Goal: Task Accomplishment & Management: Manage account settings

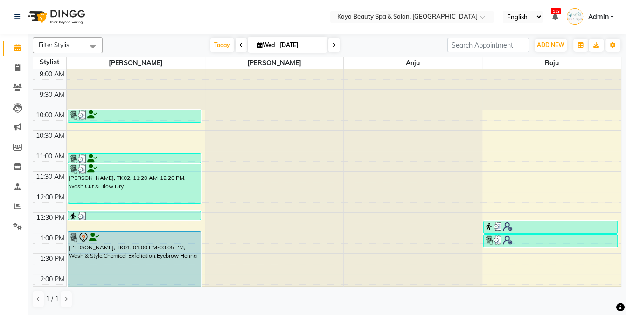
scroll to position [68, 0]
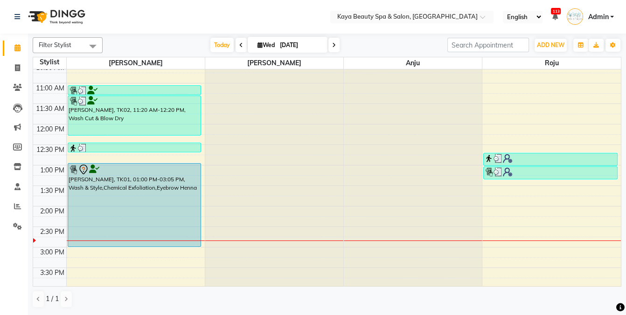
click at [146, 191] on div "[PERSON_NAME], TK01, 01:00 PM-03:05 PM, Wash & Style,Chemical Exfoliation,Eyebr…" at bounding box center [134, 205] width 133 height 83
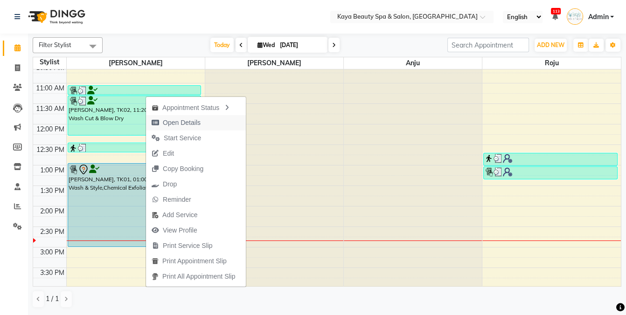
click at [183, 123] on span "Open Details" at bounding box center [182, 123] width 38 height 10
select select "7"
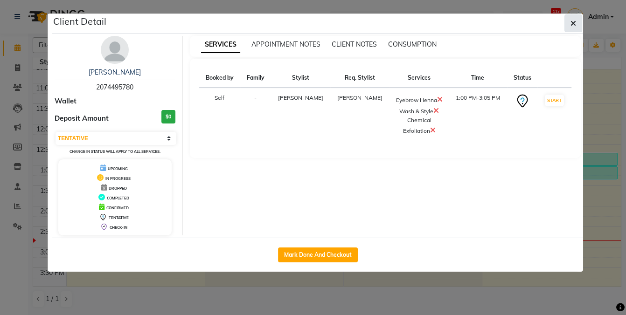
click at [573, 23] on icon "button" at bounding box center [574, 23] width 6 height 7
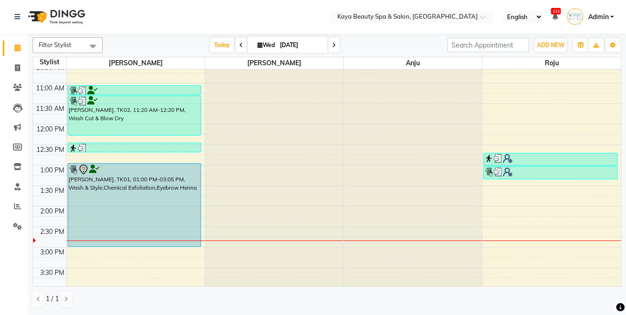
click at [134, 211] on div "[PERSON_NAME], TK01, 01:00 PM-03:05 PM, Wash & Style,Chemical Exfoliation,Eyebr…" at bounding box center [134, 205] width 133 height 83
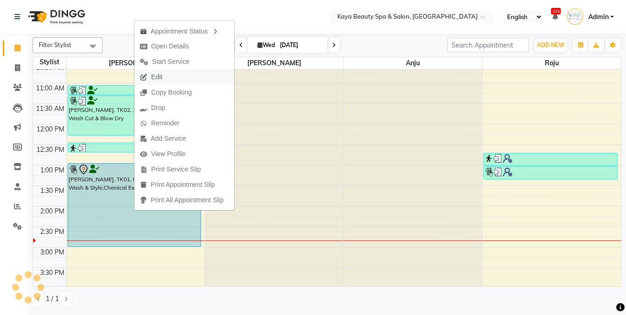
click at [156, 74] on span "Edit" at bounding box center [156, 77] width 11 height 10
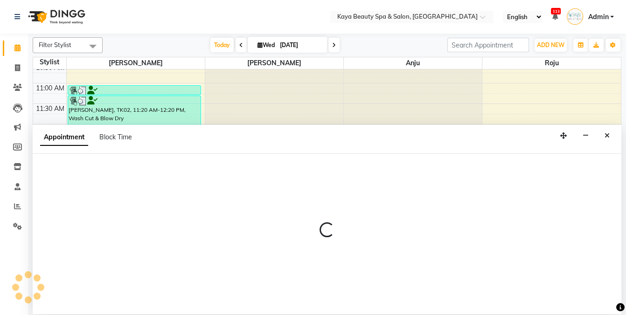
select select "tentative"
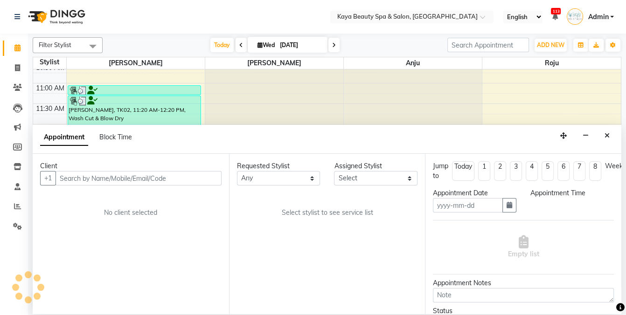
type input "[DATE]"
type textarea "Gostaria de saber se tem manicure e pedicure e também agendar esses serviços. P…"
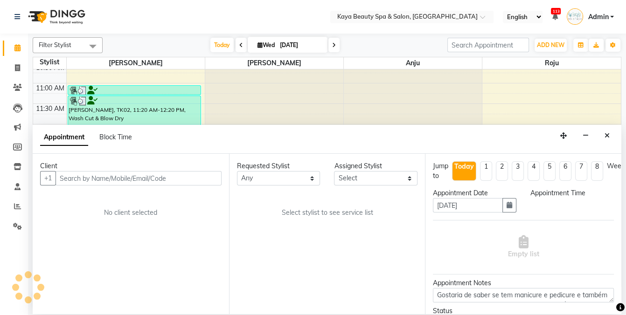
scroll to position [0, 0]
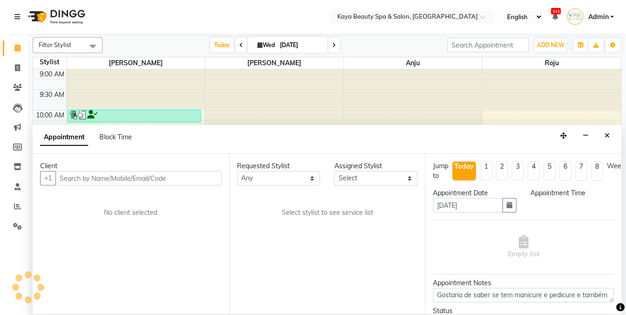
select select "780"
select select "19099"
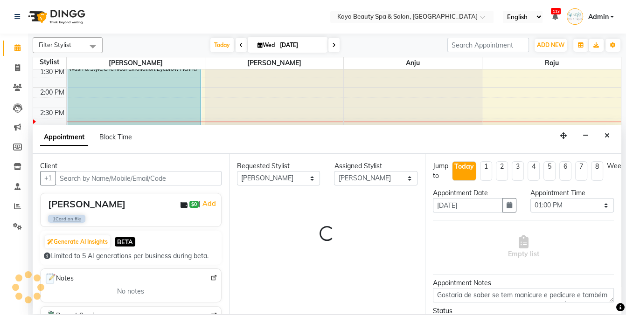
select select "1590"
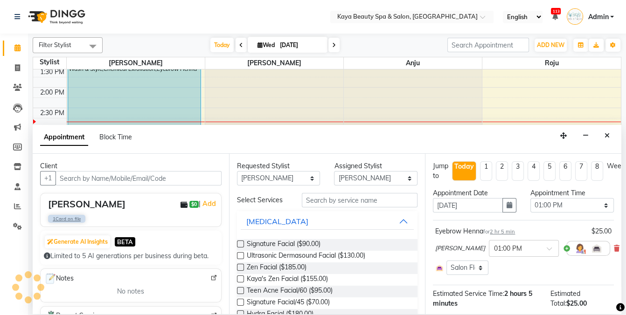
select select "1590"
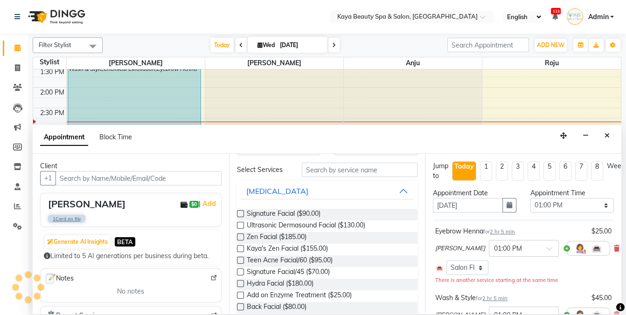
select select "1590"
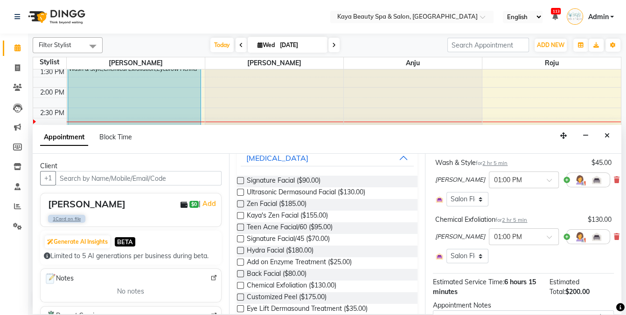
scroll to position [147, 0]
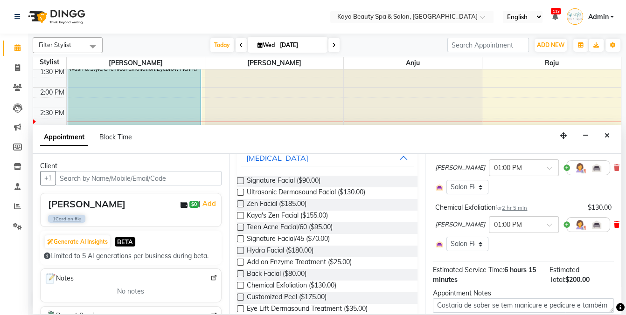
click at [614, 222] on icon at bounding box center [617, 225] width 6 height 7
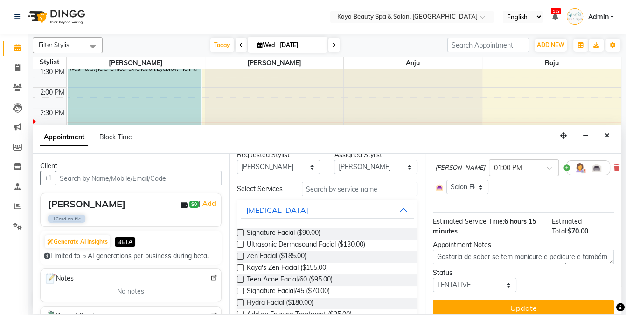
scroll to position [0, 0]
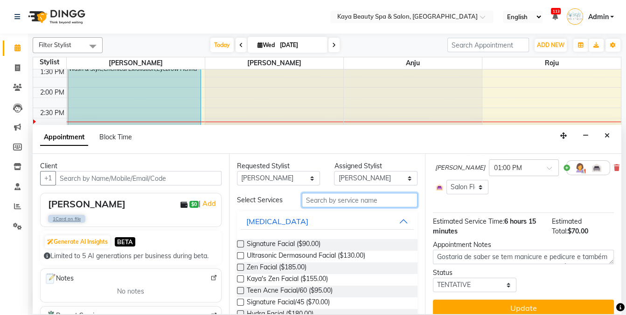
click at [322, 200] on input "text" at bounding box center [360, 200] width 116 height 14
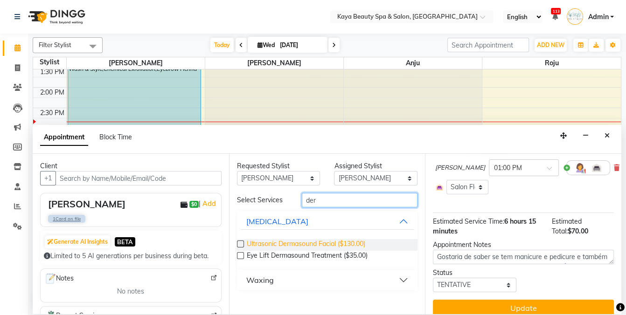
type input "der"
click at [282, 242] on span "Ultrasonic Dermasound Facial ($130.00)" at bounding box center [306, 245] width 119 height 12
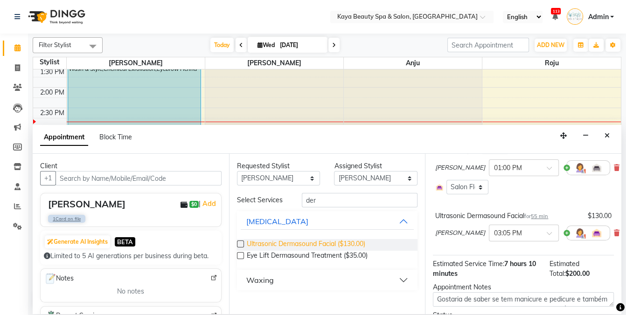
checkbox input "false"
click at [529, 232] on div at bounding box center [524, 233] width 69 height 10
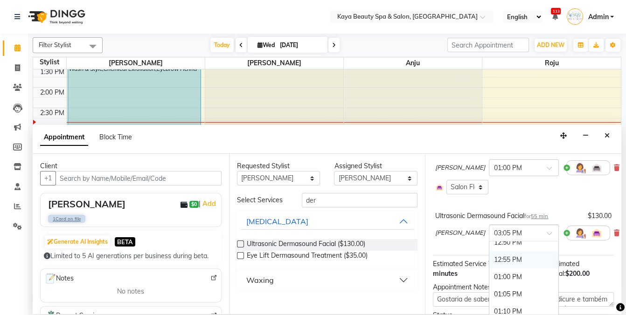
scroll to position [632, 0]
click at [493, 260] on div "01:00 PM" at bounding box center [524, 268] width 69 height 17
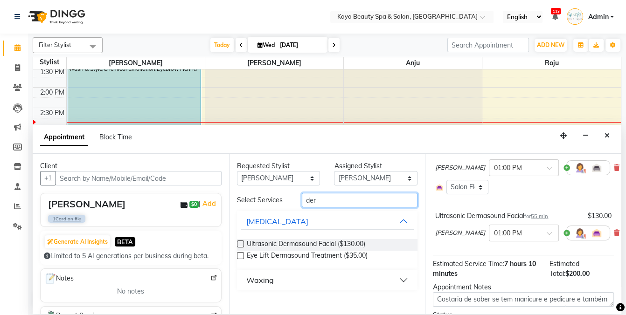
drag, startPoint x: 341, startPoint y: 199, endPoint x: 272, endPoint y: 204, distance: 69.7
click at [272, 204] on div "Select Services der" at bounding box center [327, 200] width 195 height 14
type input "eye"
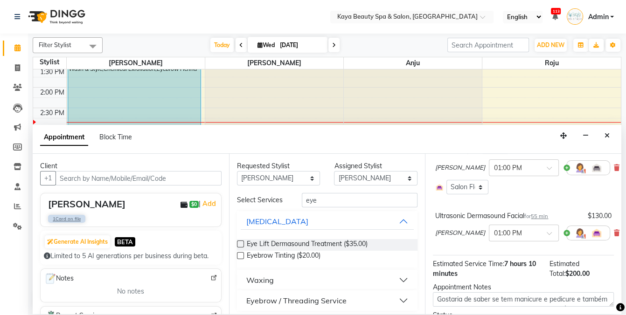
click at [278, 301] on div "Eyebrow / Threading Service" at bounding box center [296, 300] width 100 height 11
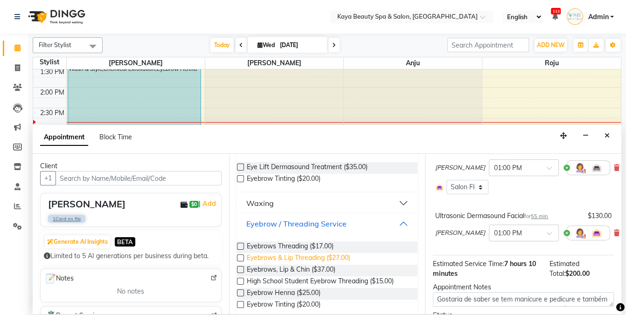
scroll to position [89, 0]
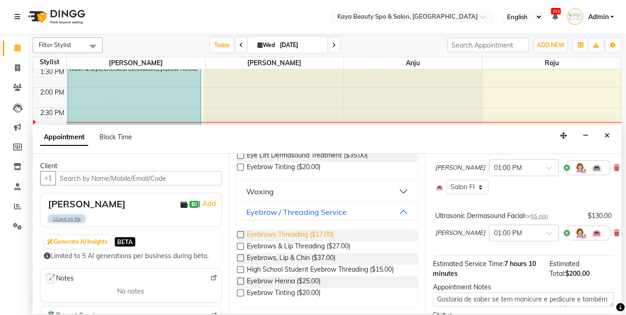
click at [320, 233] on span "Eyebrows Threading ($17.00)" at bounding box center [290, 236] width 87 height 12
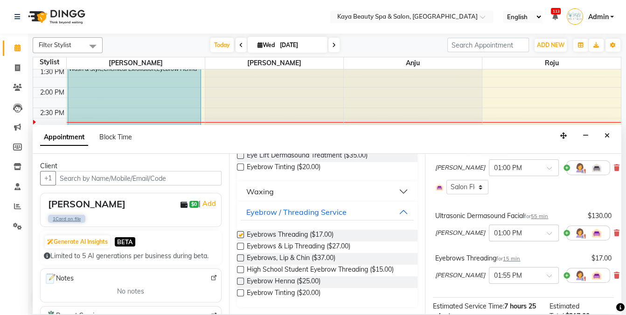
checkbox input "false"
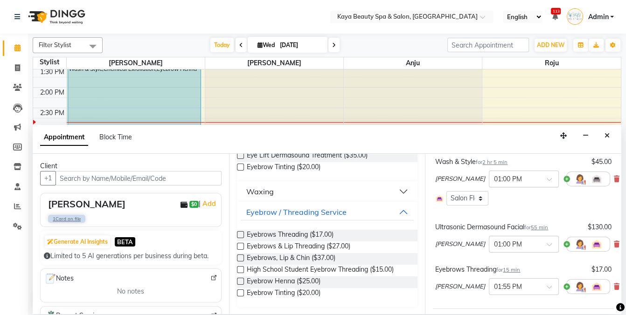
scroll to position [231, 0]
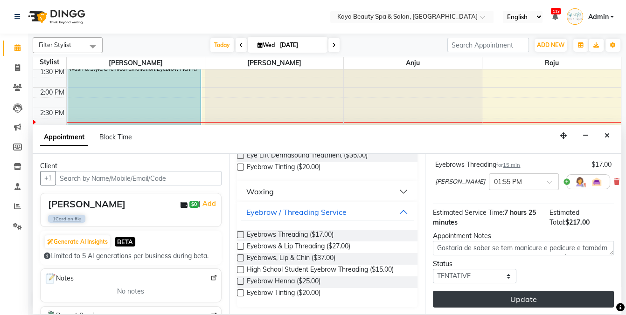
click at [521, 301] on button "Update" at bounding box center [523, 299] width 181 height 17
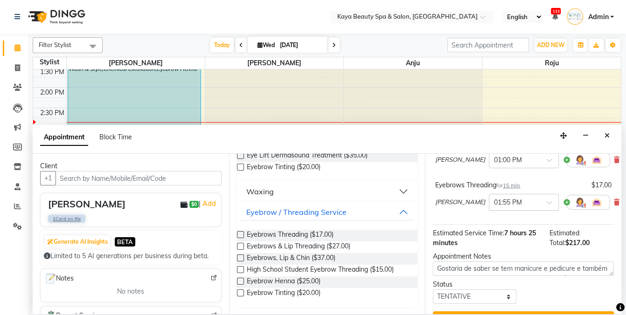
scroll to position [72, 0]
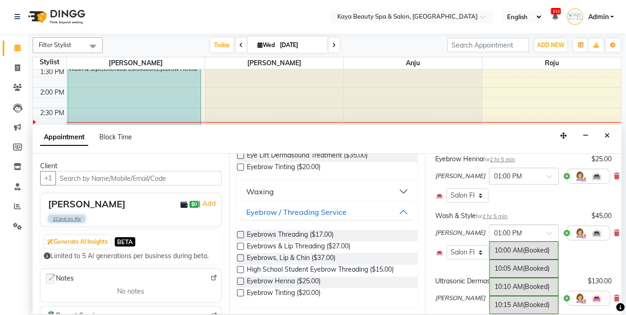
click at [547, 231] on span at bounding box center [553, 236] width 12 height 10
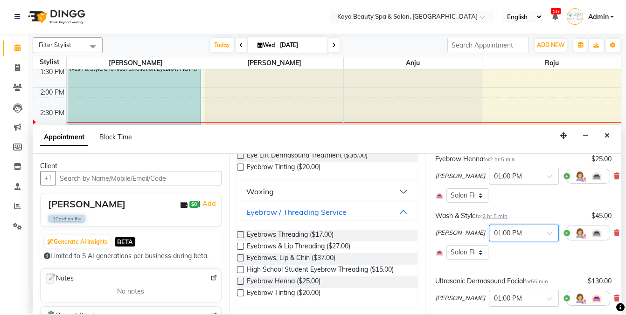
click at [547, 231] on span at bounding box center [553, 236] width 12 height 10
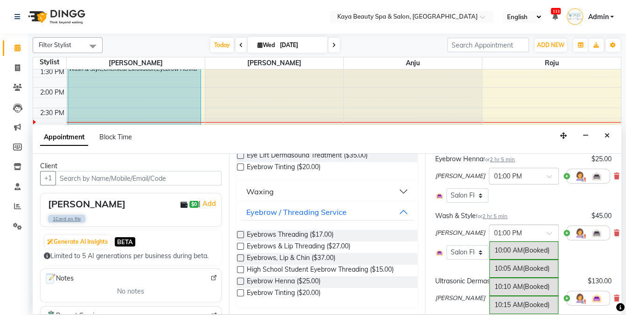
scroll to position [641, 0]
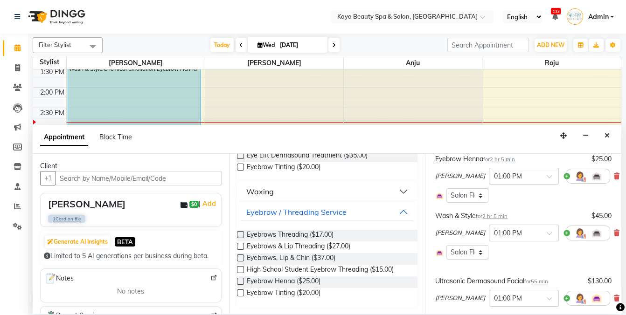
click at [501, 216] on span "2 hr 5 min" at bounding box center [495, 216] width 25 height 7
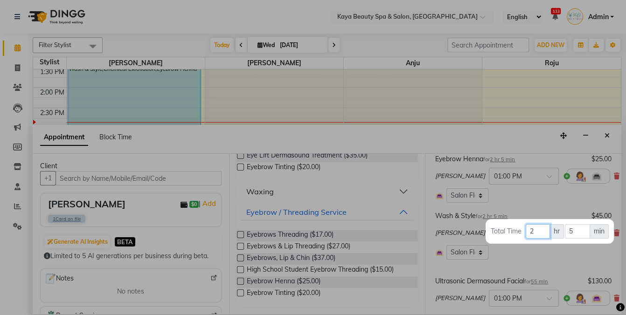
drag, startPoint x: 538, startPoint y: 231, endPoint x: 510, endPoint y: 233, distance: 28.1
click at [510, 233] on tr "Total Time 2 hr 5 min" at bounding box center [549, 231] width 119 height 15
drag, startPoint x: 541, startPoint y: 231, endPoint x: 503, endPoint y: 236, distance: 38.5
click at [504, 235] on tr "Total Time 45 hr 5 min" at bounding box center [549, 231] width 119 height 15
type input "0"
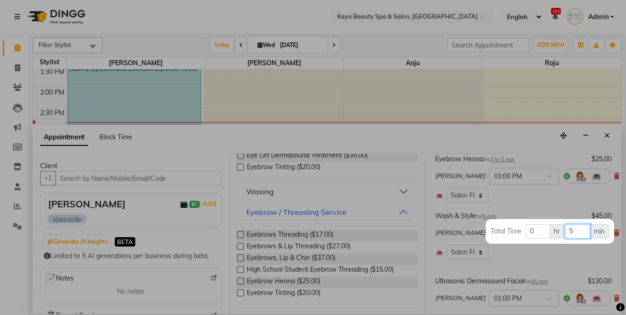
drag, startPoint x: 578, startPoint y: 230, endPoint x: 557, endPoint y: 234, distance: 21.5
click at [557, 234] on tr "Total Time 0 hr 5 min" at bounding box center [549, 231] width 119 height 15
type input "45"
click at [591, 256] on div at bounding box center [313, 157] width 626 height 315
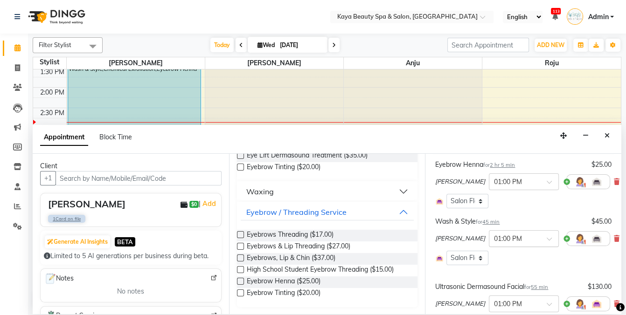
scroll to position [26, 0]
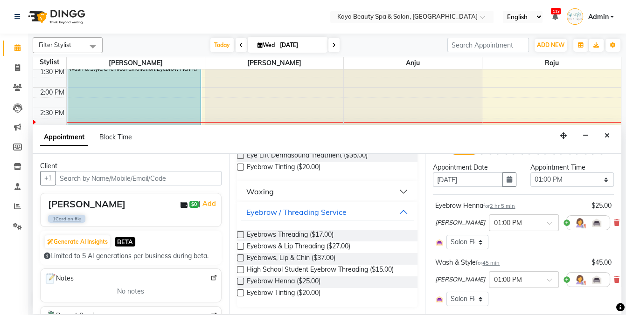
click at [506, 206] on span "2 hr 5 min" at bounding box center [502, 206] width 25 height 7
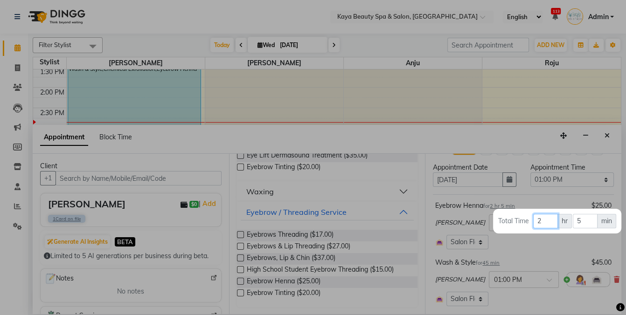
drag, startPoint x: 528, startPoint y: 225, endPoint x: 516, endPoint y: 227, distance: 12.4
click at [517, 227] on tr "Total Time 2 hr 5 min" at bounding box center [557, 221] width 119 height 15
type input "0"
drag, startPoint x: 584, startPoint y: 221, endPoint x: 567, endPoint y: 224, distance: 17.6
click at [567, 224] on tr "Total Time 0 hr 5 min" at bounding box center [557, 221] width 119 height 15
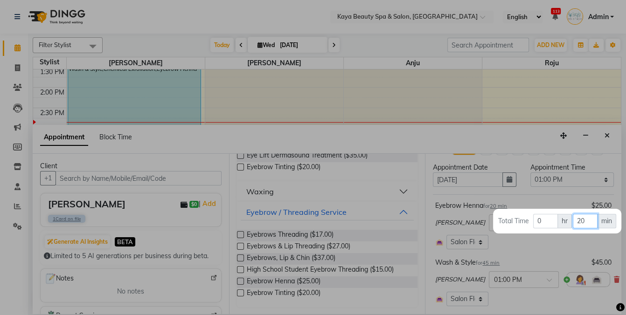
type input "20"
drag, startPoint x: 569, startPoint y: 191, endPoint x: 564, endPoint y: 193, distance: 5.3
click at [568, 191] on div at bounding box center [313, 157] width 626 height 315
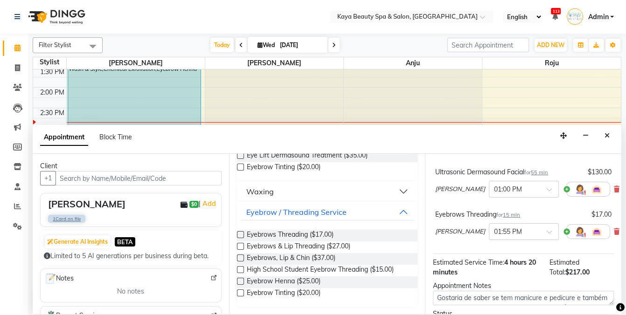
scroll to position [231, 0]
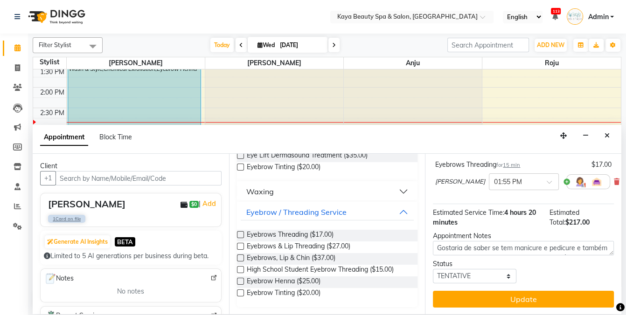
click at [513, 299] on button "Update" at bounding box center [523, 299] width 181 height 17
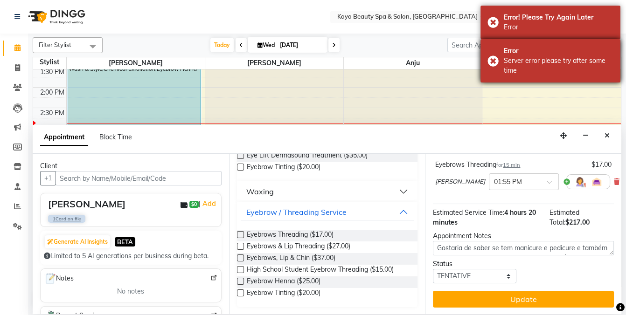
click at [493, 58] on div "Error Server error please try after some time" at bounding box center [551, 60] width 140 height 43
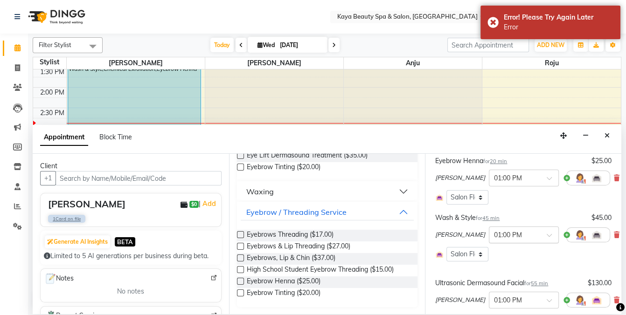
scroll to position [71, 0]
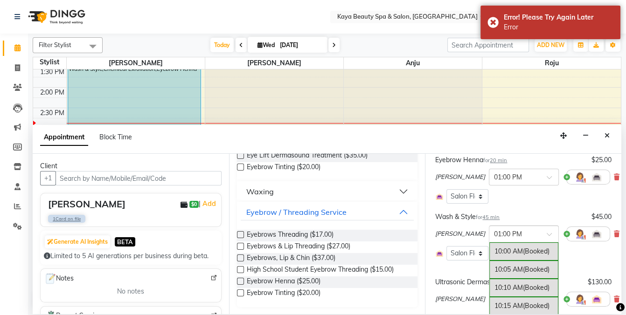
click at [513, 233] on input "text" at bounding box center [514, 234] width 41 height 10
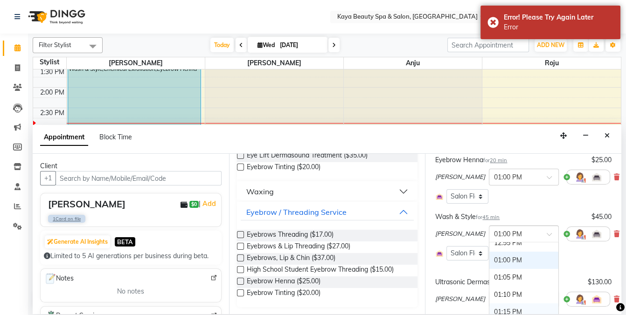
click at [503, 304] on div "01:15 PM" at bounding box center [524, 312] width 69 height 17
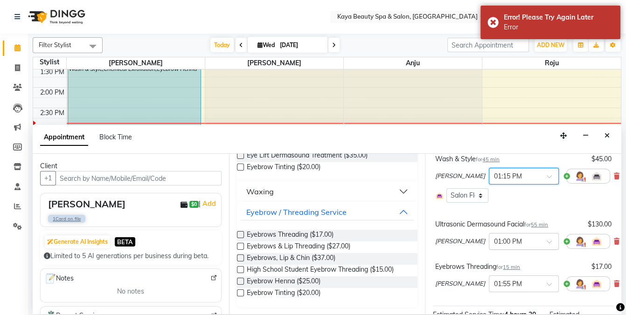
scroll to position [141, 0]
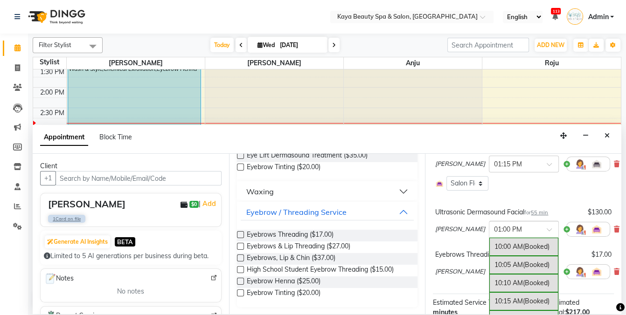
click at [547, 231] on span at bounding box center [553, 233] width 12 height 10
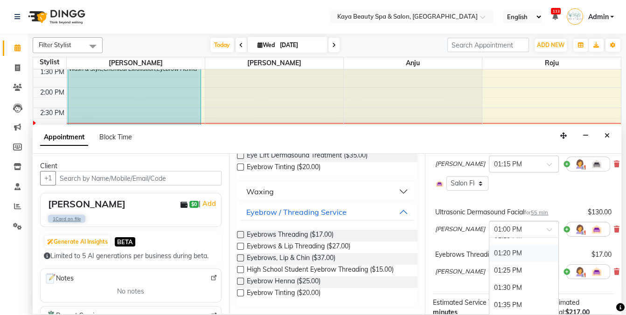
scroll to position [717, 0]
click at [499, 275] on div "01:30 PM" at bounding box center [524, 283] width 69 height 17
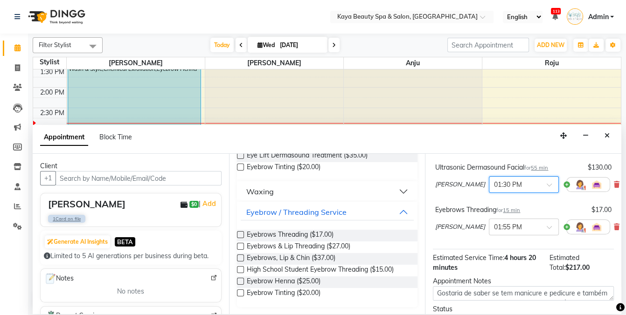
scroll to position [188, 0]
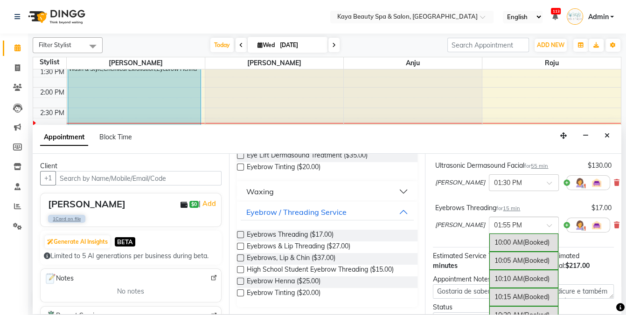
click at [547, 227] on span at bounding box center [553, 229] width 12 height 10
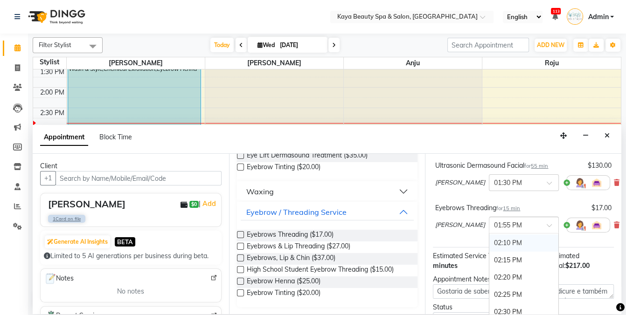
scroll to position [900, 0]
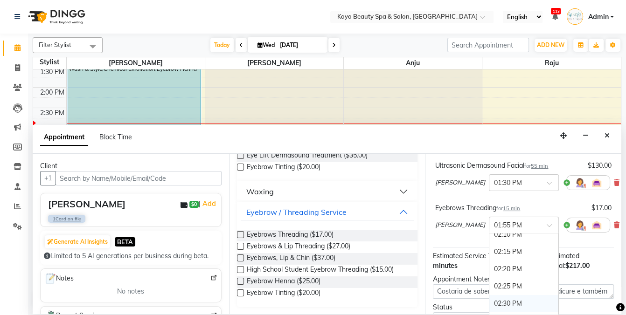
click at [493, 296] on div "02:30 PM" at bounding box center [524, 303] width 69 height 17
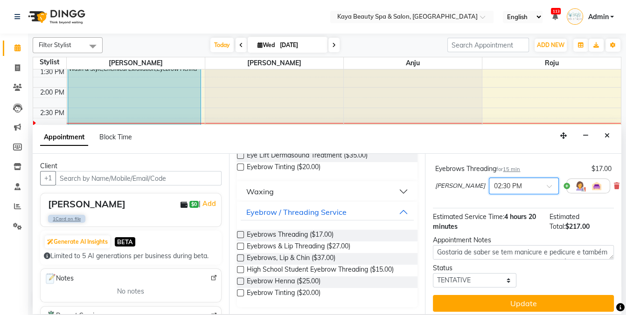
scroll to position [231, 0]
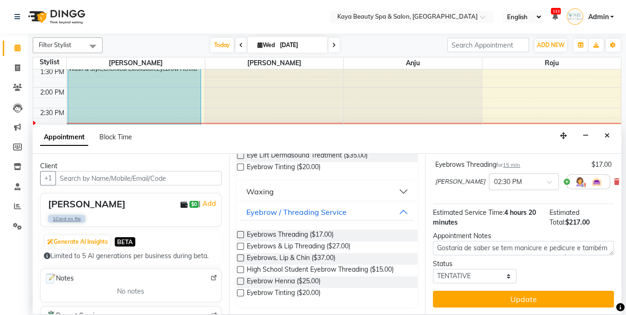
click at [525, 228] on div "Jump to [DATE] 1 2 3 4 5 6 7 8 Weeks Appointment Date [DATE] Appointment Time S…" at bounding box center [523, 234] width 196 height 161
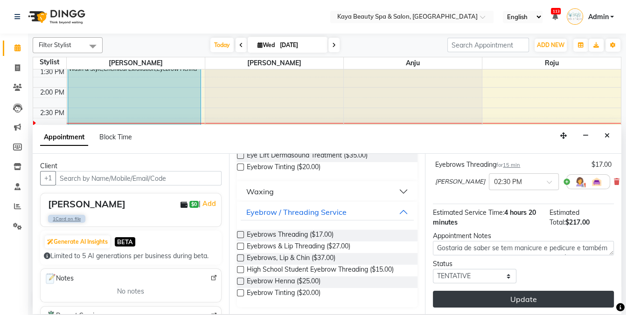
click at [514, 304] on button "Update" at bounding box center [523, 299] width 181 height 17
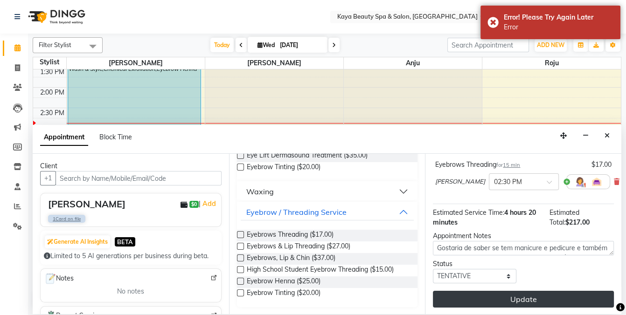
click at [529, 292] on button "Update" at bounding box center [523, 299] width 181 height 17
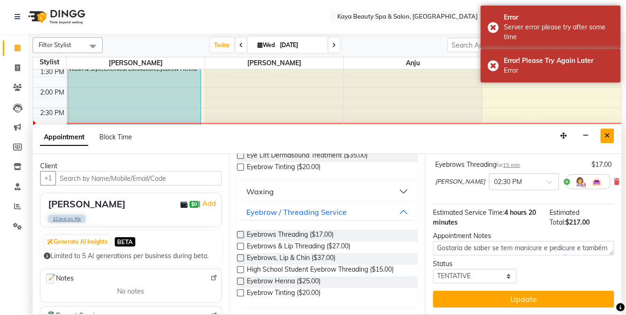
click at [608, 133] on icon "Close" at bounding box center [607, 136] width 5 height 7
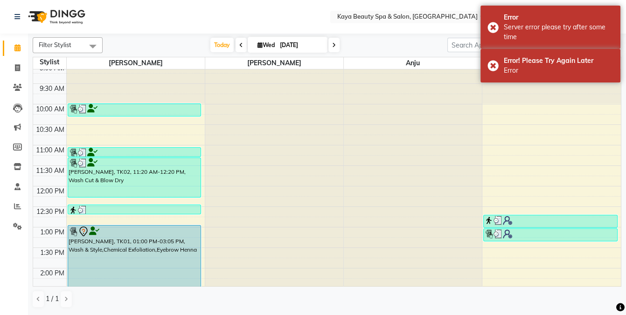
scroll to position [19, 0]
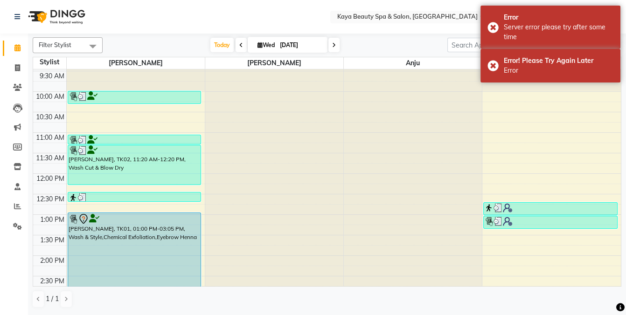
click at [166, 239] on div "[PERSON_NAME], TK01, 01:00 PM-03:05 PM, Wash & Style,Chemical Exfoliation,Eyebr…" at bounding box center [134, 254] width 133 height 83
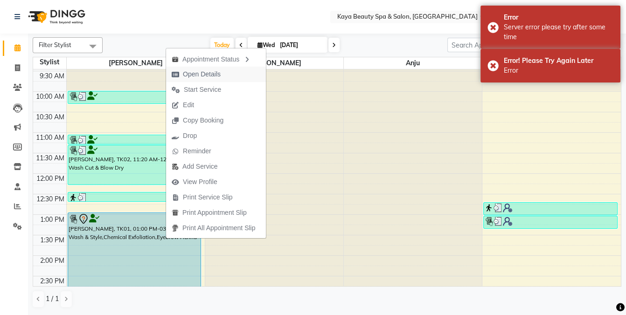
click at [194, 78] on span "Open Details" at bounding box center [202, 75] width 38 height 10
select select "7"
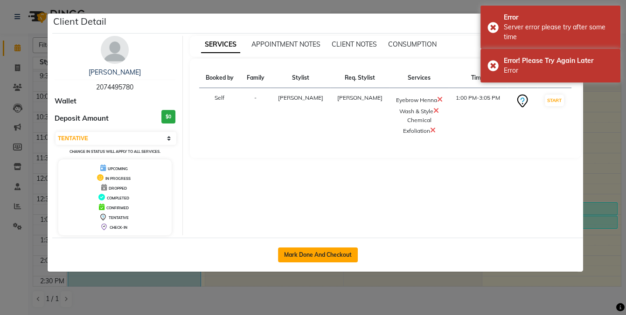
click at [311, 258] on button "Mark Done And Checkout" at bounding box center [318, 255] width 80 height 15
select select "service"
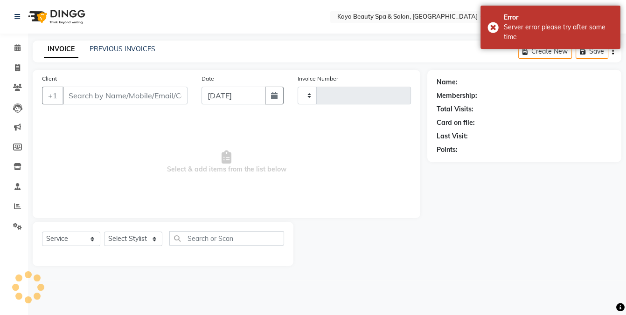
type input "0988"
select select "3896"
select select "19099"
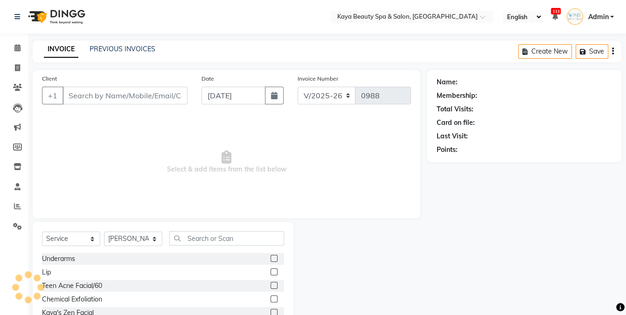
type input "2074495780"
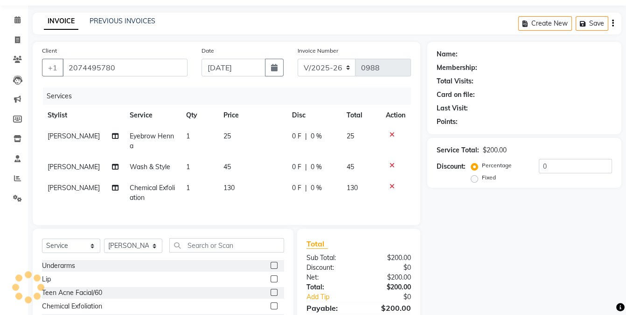
scroll to position [30, 0]
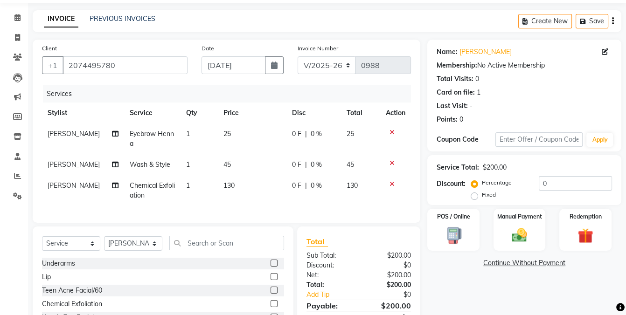
click at [145, 183] on span "Chemical Exfoliation" at bounding box center [152, 191] width 45 height 18
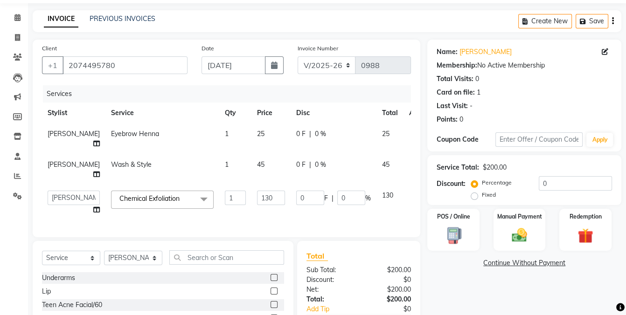
click at [159, 204] on span "Chemical Exfoliation x" at bounding box center [151, 199] width 69 height 10
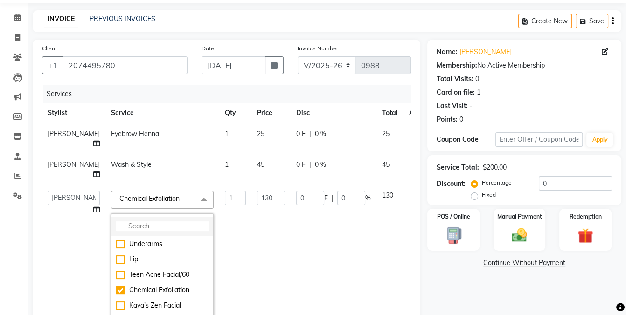
click at [139, 231] on input "multiselect-search" at bounding box center [162, 227] width 92 height 10
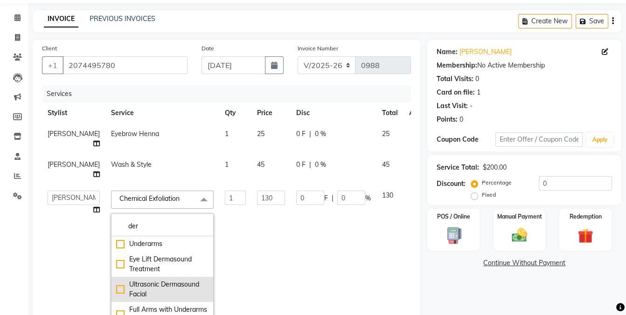
type input "der"
click at [133, 300] on div "Ultrasonic Dermasound Facial" at bounding box center [162, 290] width 92 height 20
checkbox input "true"
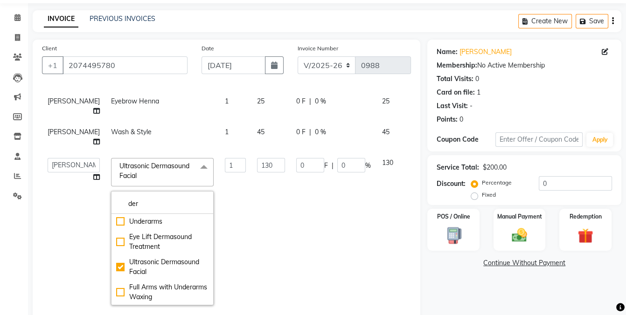
scroll to position [51, 0]
click at [447, 287] on div "Name: [PERSON_NAME] Membership: No Active Membership Total Visits: 0 Card on fi…" at bounding box center [527, 255] width 201 height 430
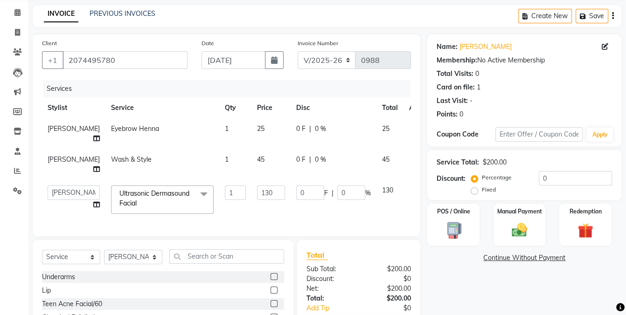
scroll to position [87, 0]
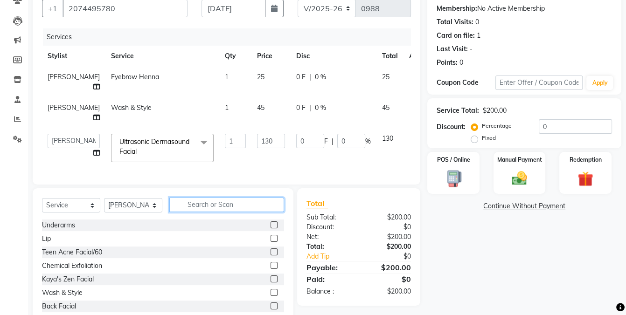
click at [233, 212] on input "text" at bounding box center [226, 205] width 115 height 14
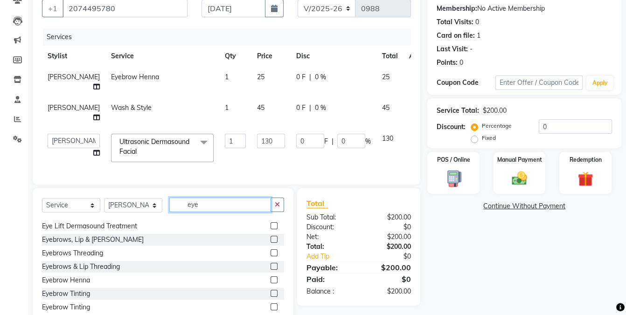
scroll to position [14, 0]
type input "eye"
click at [272, 256] on label at bounding box center [274, 252] width 7 height 7
click at [272, 256] on input "checkbox" at bounding box center [274, 253] width 6 height 6
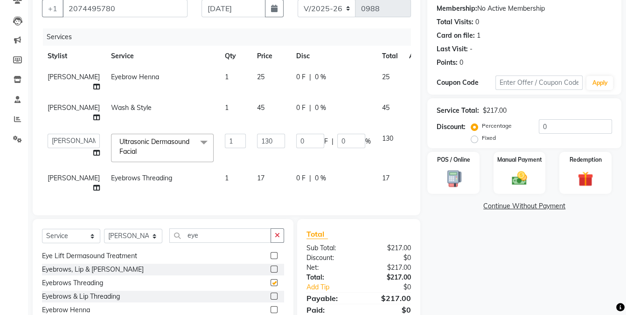
checkbox input "false"
click at [500, 259] on div "Name: [PERSON_NAME] Membership: No Active Membership Total Visits: 0 Card on fi…" at bounding box center [527, 170] width 201 height 374
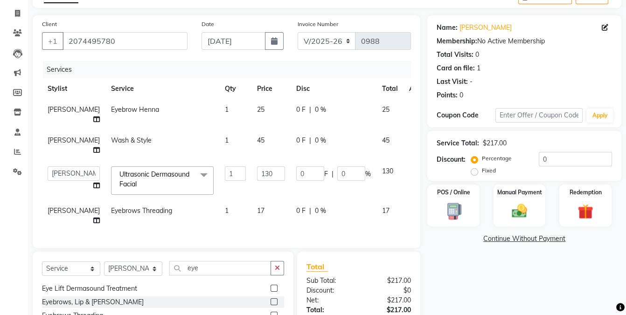
scroll to position [36, 0]
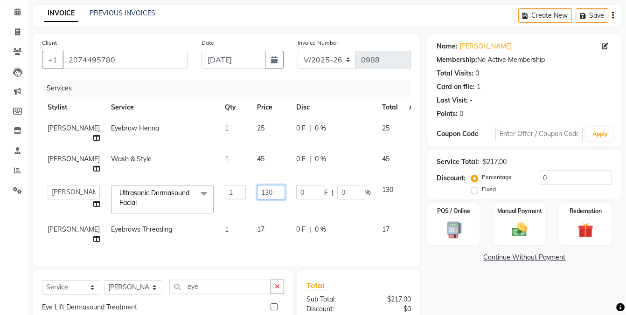
click at [257, 200] on input "130" at bounding box center [271, 192] width 28 height 14
type input "135"
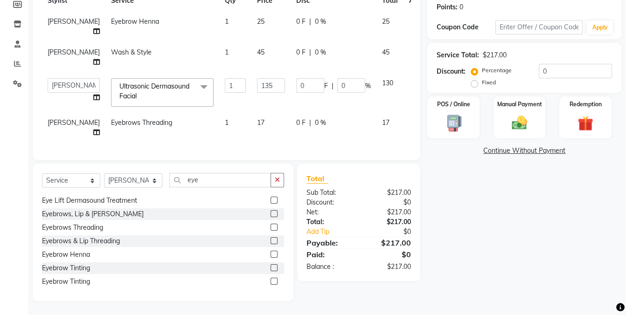
click at [479, 220] on div "Name: [PERSON_NAME] Membership: No Active Membership Total Visits: 0 Card on fi…" at bounding box center [527, 114] width 201 height 374
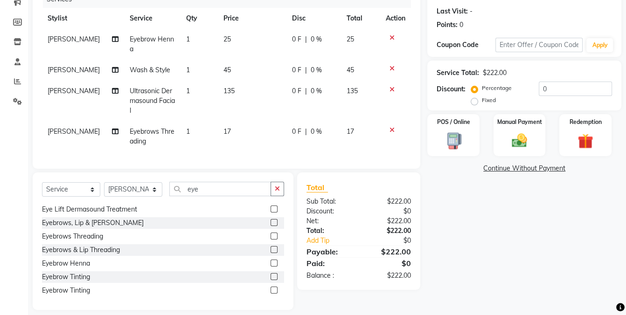
scroll to position [133, 0]
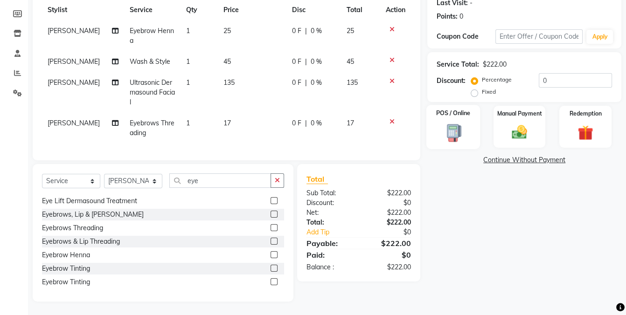
click at [462, 136] on img at bounding box center [454, 132] width 26 height 19
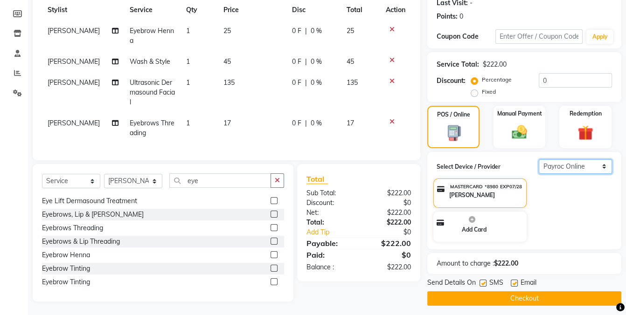
click at [576, 166] on select "Select Payroc Online Clover Mini New" at bounding box center [575, 167] width 73 height 14
select select "38"
click at [539, 160] on select "Select Payroc Online Clover Mini New" at bounding box center [575, 167] width 73 height 14
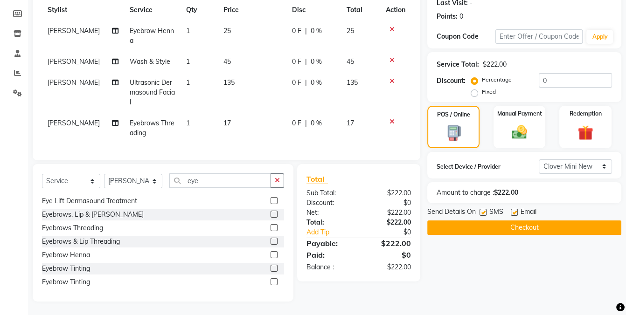
click at [482, 211] on label at bounding box center [483, 212] width 7 height 7
click at [482, 211] on input "checkbox" at bounding box center [483, 213] width 6 height 6
checkbox input "false"
click at [521, 228] on button "Checkout" at bounding box center [524, 228] width 194 height 14
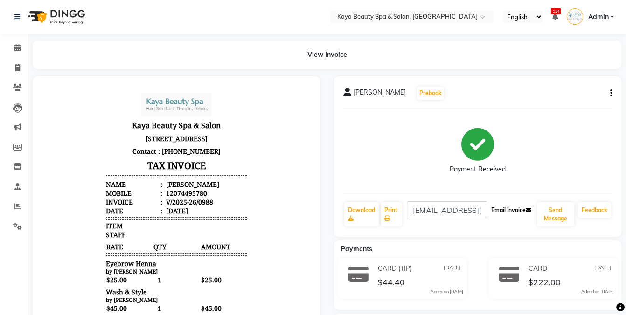
click at [507, 209] on button "Email Invoice" at bounding box center [512, 211] width 48 height 16
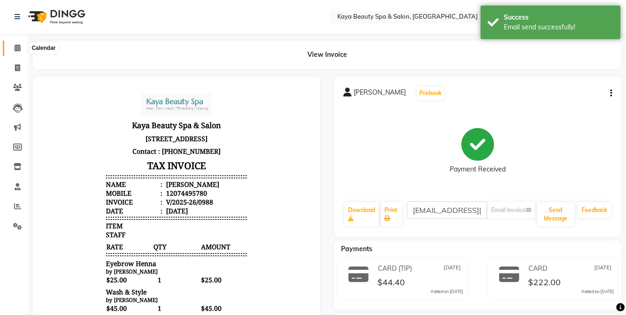
click at [19, 46] on icon at bounding box center [17, 47] width 6 height 7
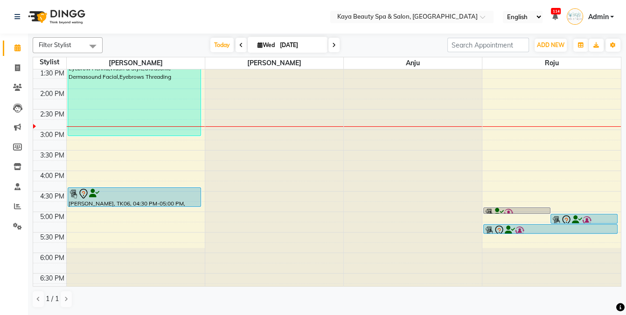
scroll to position [187, 0]
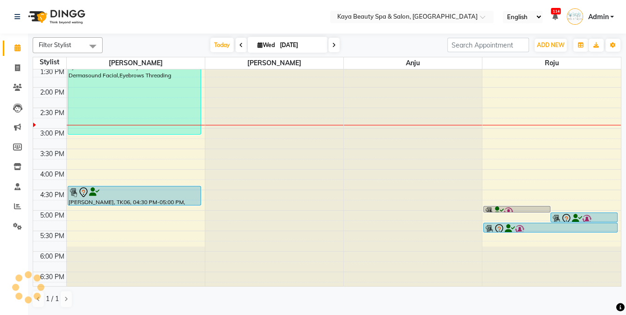
click at [128, 201] on div "[PERSON_NAME], TK06, 04:30 PM-05:00 PM, Brazilian Bikni" at bounding box center [134, 196] width 133 height 19
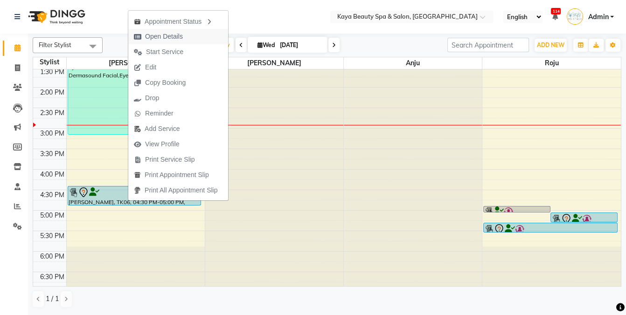
click at [172, 36] on span "Open Details" at bounding box center [164, 37] width 38 height 10
select select "7"
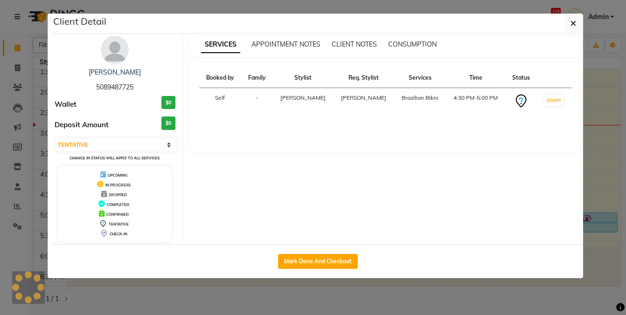
click at [602, 221] on ngb-modal-window "Client Detail [PERSON_NAME] 5089487725 Wallet $0 Deposit Amount $0 Select IN SE…" at bounding box center [313, 157] width 626 height 315
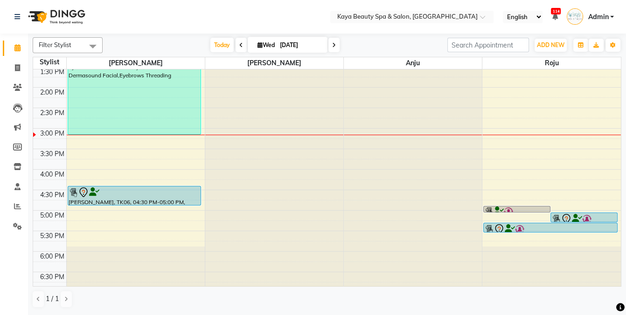
click at [544, 210] on div at bounding box center [516, 211] width 65 height 9
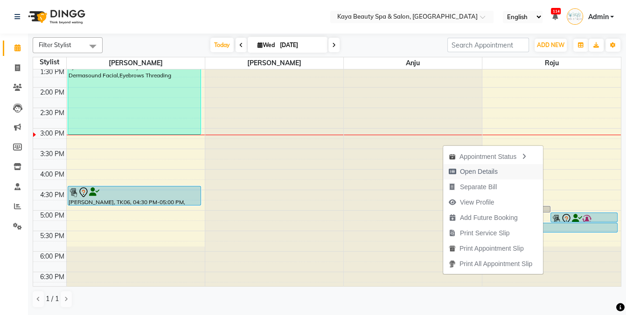
click at [482, 171] on span "Open Details" at bounding box center [479, 172] width 38 height 10
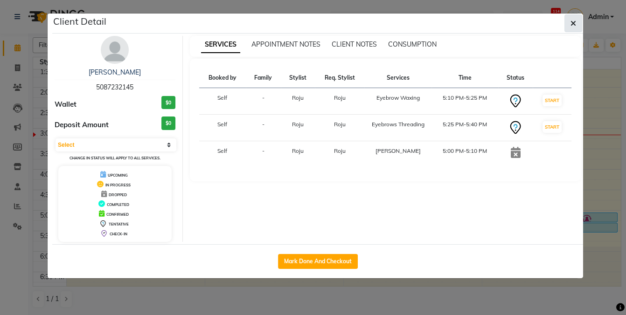
click at [570, 23] on button "button" at bounding box center [574, 23] width 18 height 18
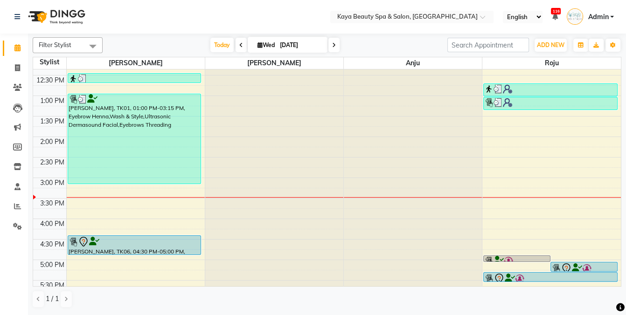
scroll to position [166, 0]
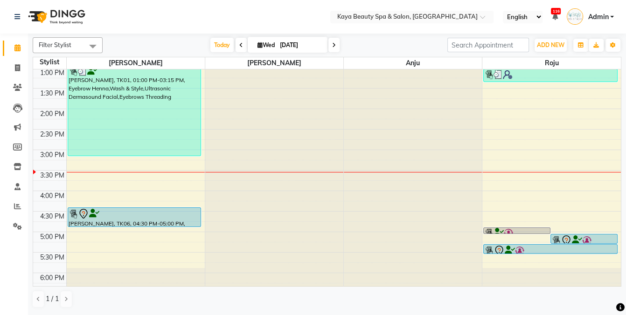
click at [530, 202] on div "9:00 AM 9:30 AM 10:00 AM 10:30 AM 11:00 AM 11:30 AM 12:00 PM 12:30 PM 1:00 PM 1…" at bounding box center [327, 109] width 588 height 410
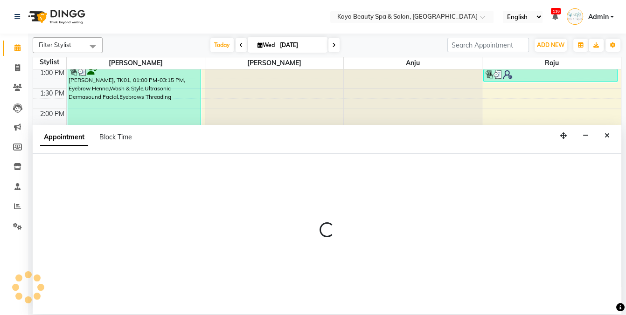
select select "80730"
select select "975"
select select "tentative"
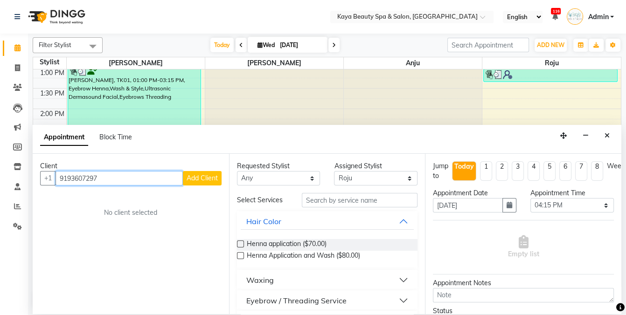
type input "9193607297"
click at [205, 175] on span "Add Client" at bounding box center [202, 178] width 31 height 8
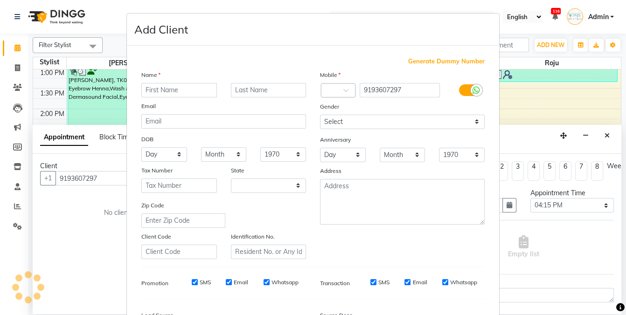
select select "3943"
type input "[PERSON_NAME]"
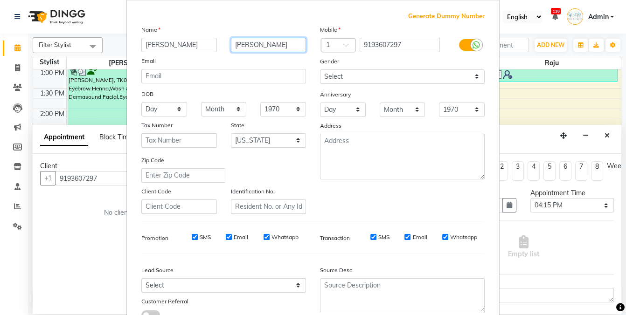
scroll to position [114, 0]
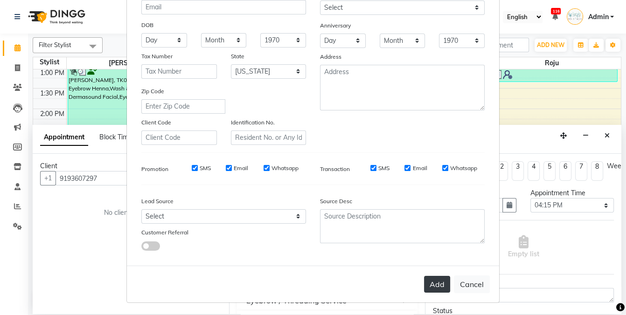
type input "[PERSON_NAME]"
click at [429, 283] on button "Add" at bounding box center [437, 284] width 26 height 17
click at [429, 283] on div "Add Cancel" at bounding box center [313, 284] width 372 height 37
click at [356, 126] on div "Mobile Country Code × 1 9193607297 Gender Select [DEMOGRAPHIC_DATA] [DEMOGRAPHI…" at bounding box center [402, 50] width 179 height 189
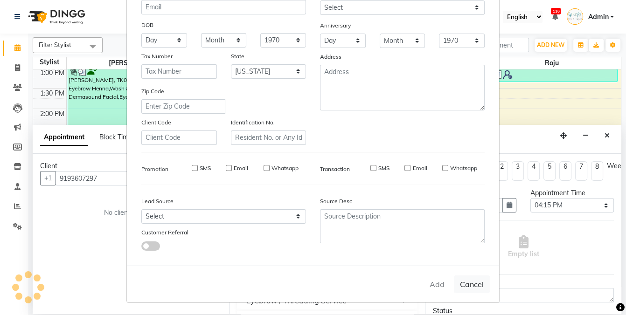
select select
select select "null"
select select
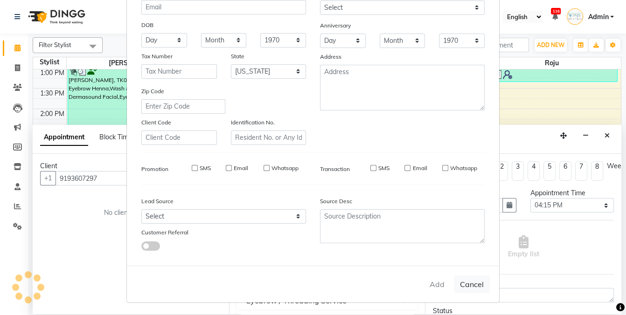
select select
checkbox input "false"
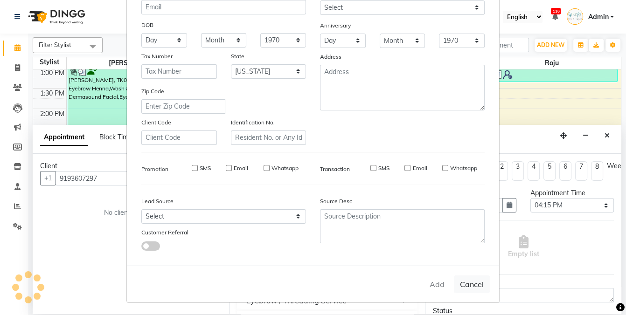
checkbox input "false"
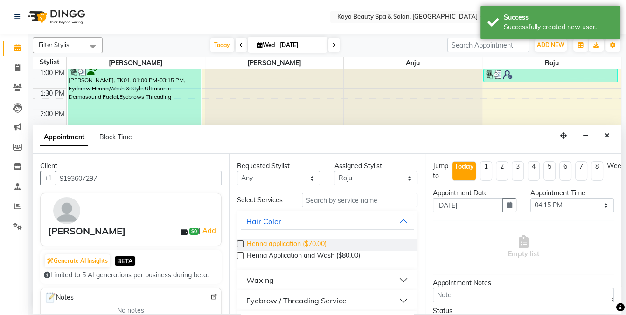
click at [282, 244] on span "Henna application ($70.00)" at bounding box center [287, 245] width 80 height 12
checkbox input "false"
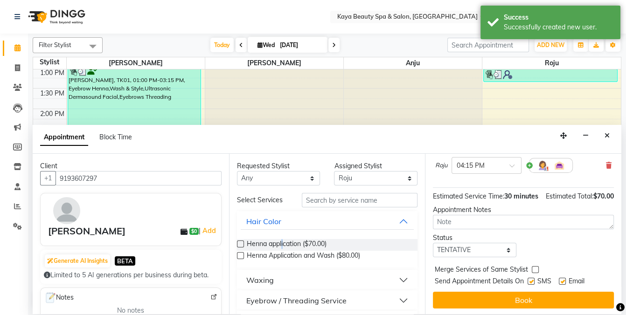
scroll to position [84, 0]
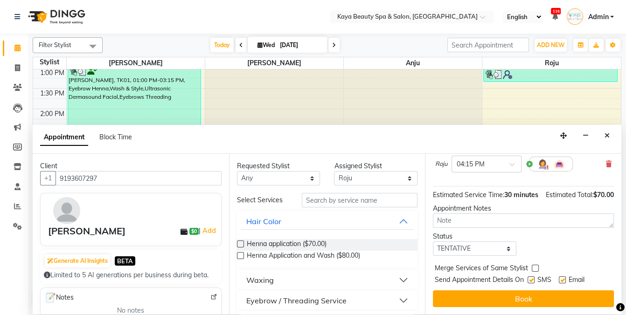
click at [532, 278] on label at bounding box center [531, 280] width 7 height 7
click at [532, 278] on input "checkbox" at bounding box center [531, 281] width 6 height 6
checkbox input "false"
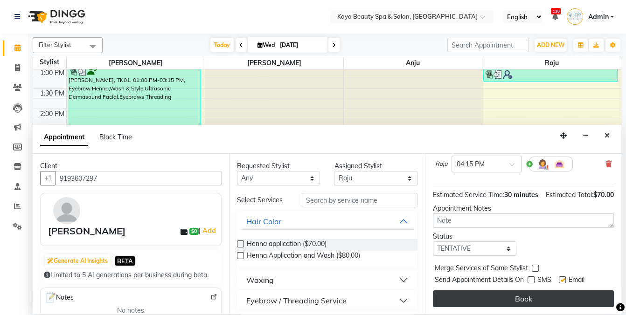
click at [526, 298] on button "Book" at bounding box center [523, 299] width 181 height 17
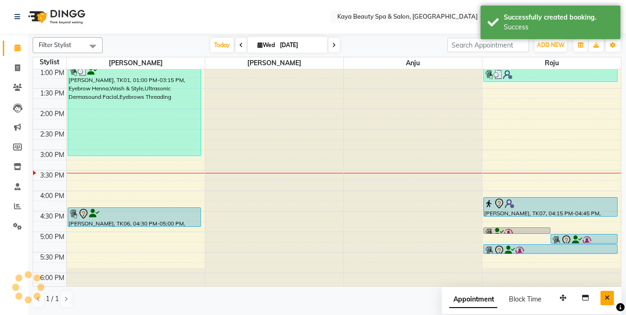
click at [610, 298] on button "Close" at bounding box center [608, 298] width 14 height 14
click at [271, 11] on nav "Select Location × Kaya Beauty Spa & Salon, Somerville English ENGLISH Español ا…" at bounding box center [313, 17] width 626 height 34
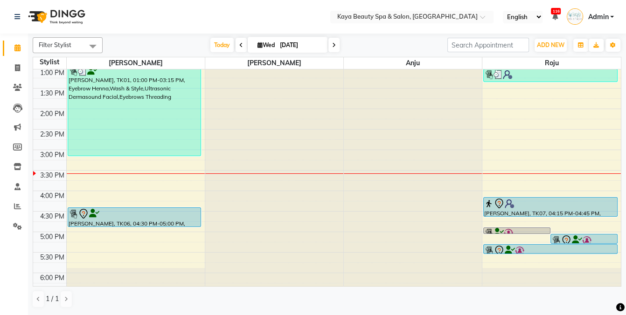
click at [547, 208] on div "[PERSON_NAME], TK07, 04:15 PM-04:45 PM, Henna application" at bounding box center [550, 207] width 133 height 19
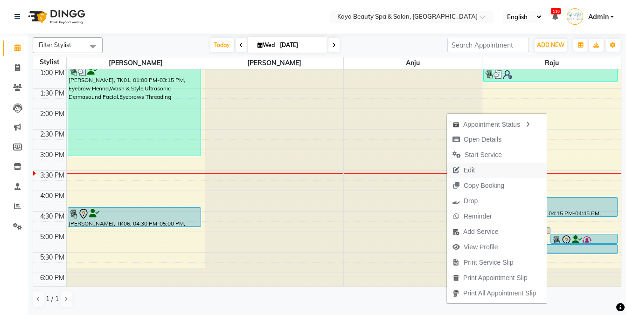
click at [472, 168] on span "Edit" at bounding box center [464, 170] width 34 height 15
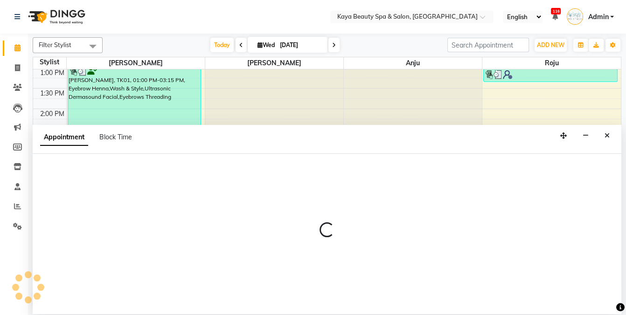
select select "tentative"
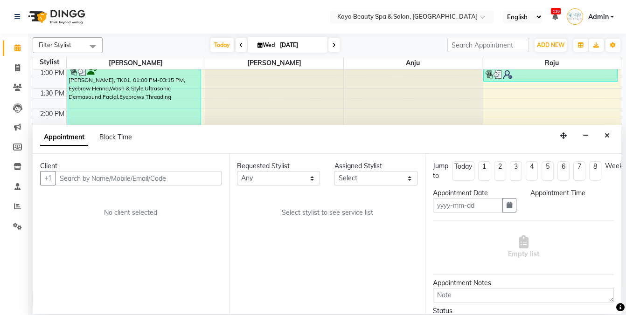
type input "[DATE]"
select select "975"
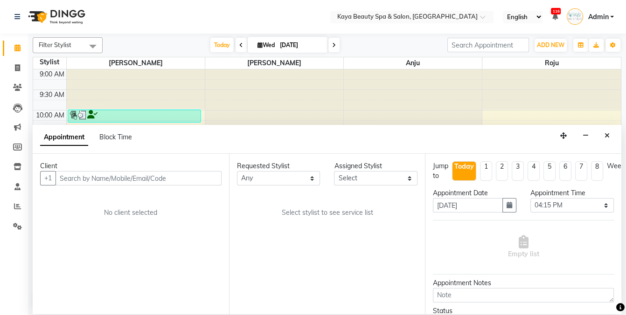
select select "80730"
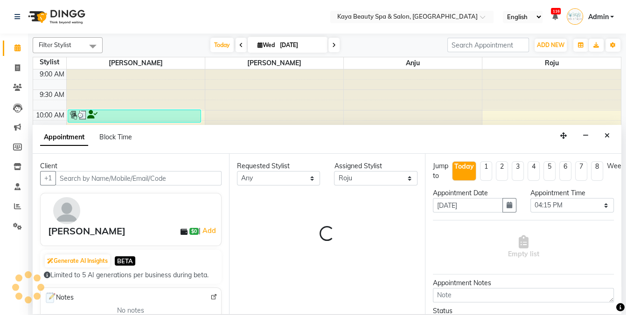
scroll to position [187, 0]
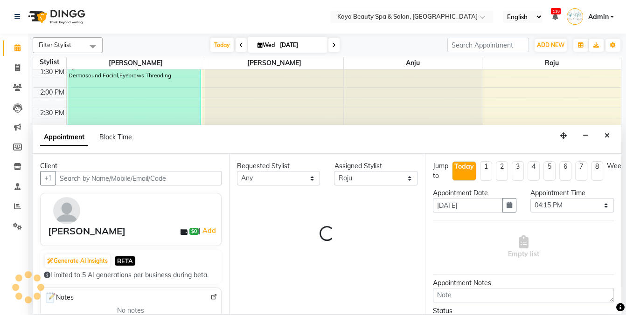
select select "1590"
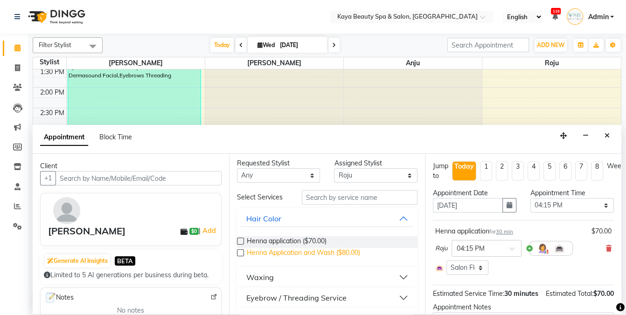
scroll to position [0, 0]
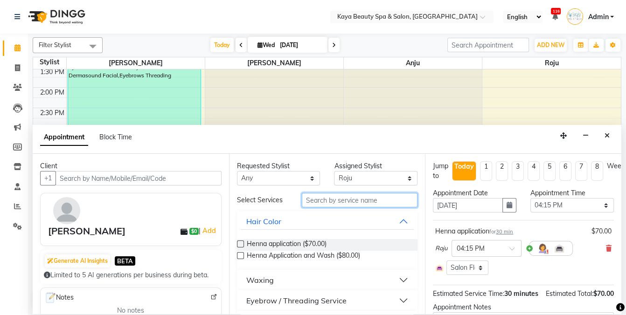
click at [325, 200] on input "text" at bounding box center [360, 200] width 116 height 14
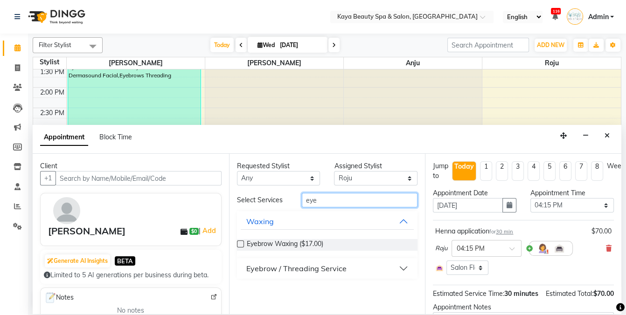
type input "eye"
click at [306, 269] on div "Eyebrow / Threading Service" at bounding box center [296, 268] width 100 height 11
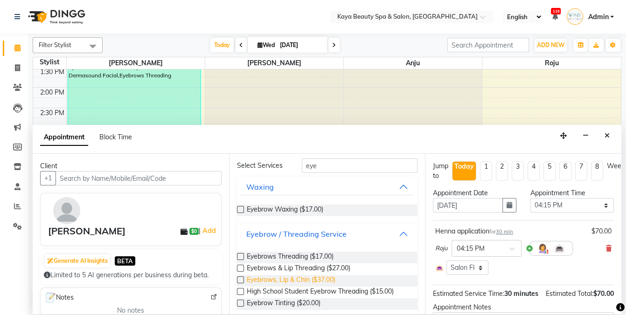
scroll to position [45, 0]
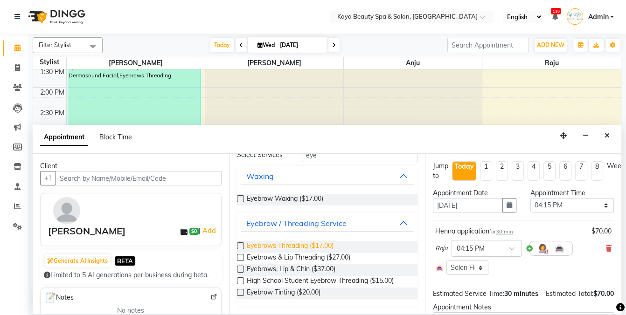
click at [291, 246] on span "Eyebrows Threading ($17.00)" at bounding box center [290, 247] width 87 height 12
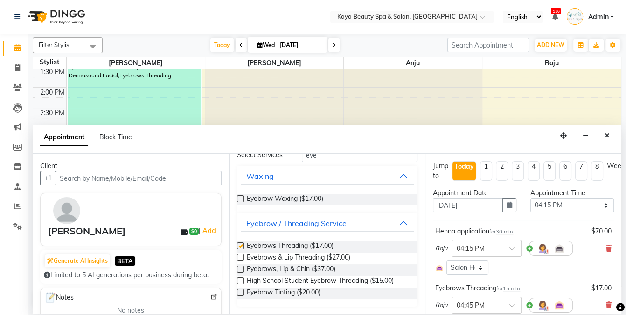
checkbox input "false"
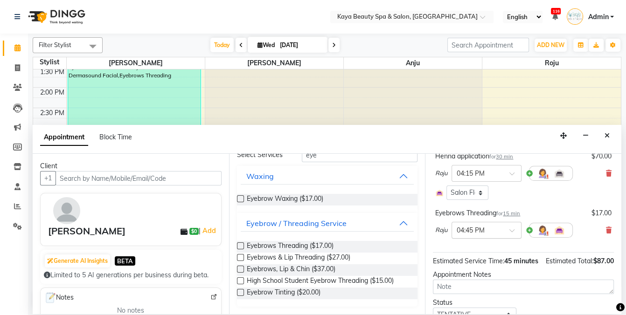
scroll to position [68, 0]
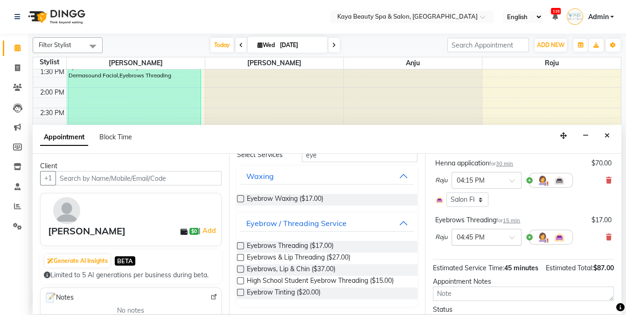
click at [506, 237] on div at bounding box center [486, 237] width 69 height 10
click at [476, 274] on div "04:15 PM" at bounding box center [486, 281] width 69 height 17
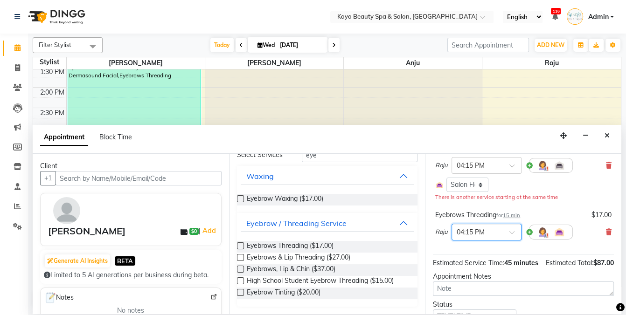
scroll to position [124, 0]
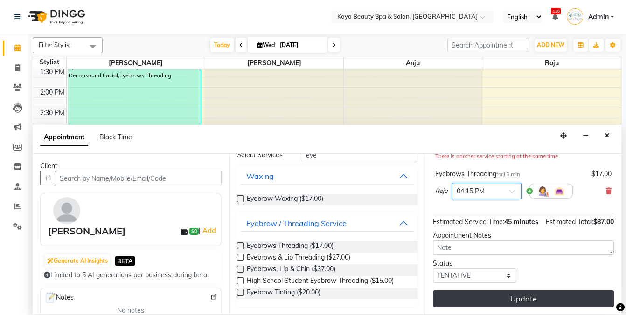
click at [512, 301] on button "Update" at bounding box center [523, 299] width 181 height 17
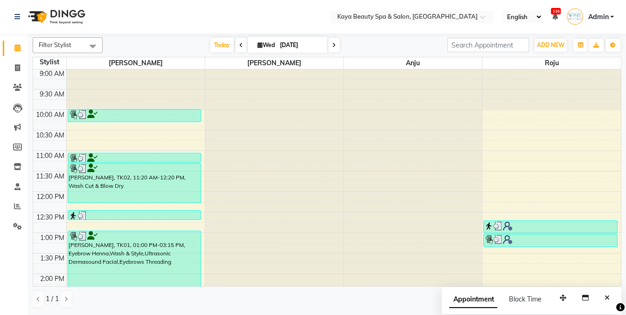
scroll to position [0, 0]
click at [329, 45] on span at bounding box center [334, 45] width 11 height 14
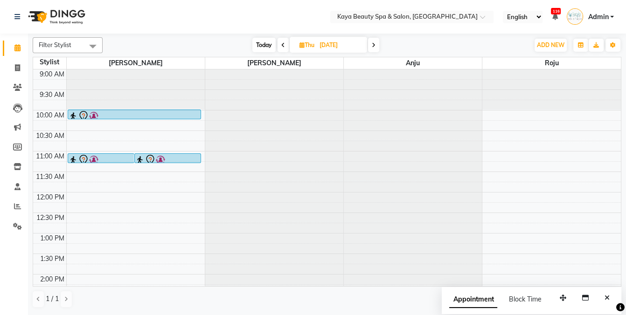
click at [139, 114] on div at bounding box center [135, 116] width 132 height 11
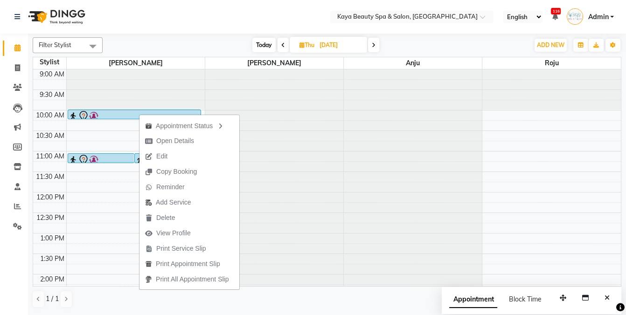
click at [376, 44] on icon at bounding box center [374, 45] width 4 height 6
type input "[DATE]"
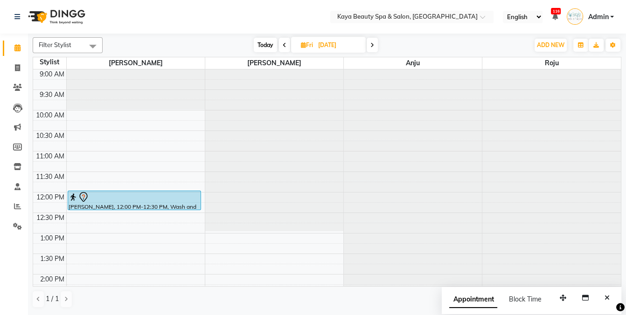
click at [185, 198] on div at bounding box center [135, 197] width 132 height 11
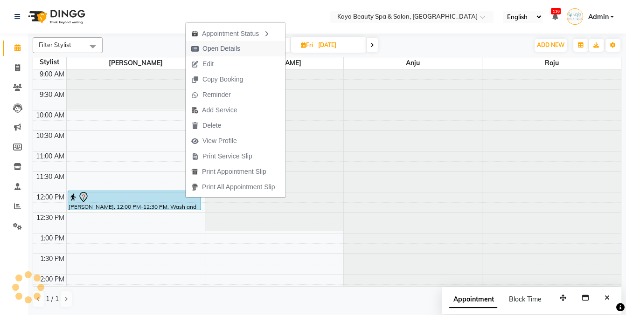
click at [231, 48] on span "Open Details" at bounding box center [222, 49] width 38 height 10
select select "7"
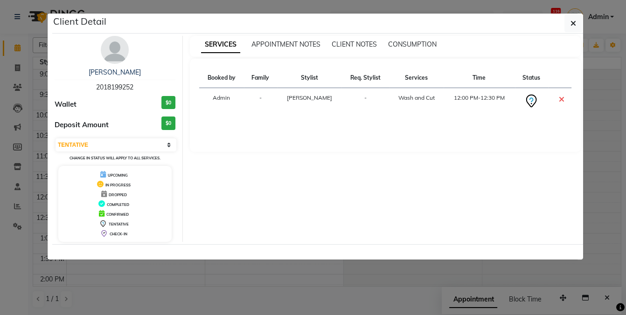
click at [350, 295] on ngb-modal-window "Client Detail [PERSON_NAME] 2018199252 Wallet $0 Deposit Amount $0 Select CONFI…" at bounding box center [313, 157] width 626 height 315
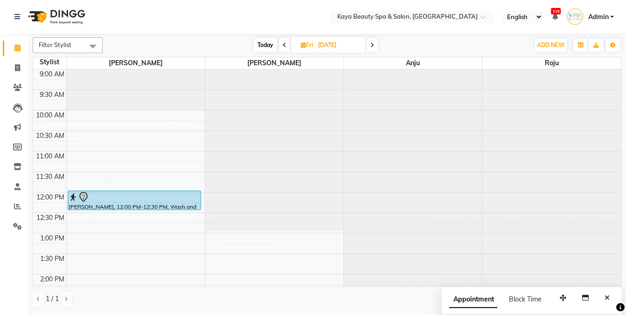
click at [140, 201] on div at bounding box center [135, 197] width 132 height 11
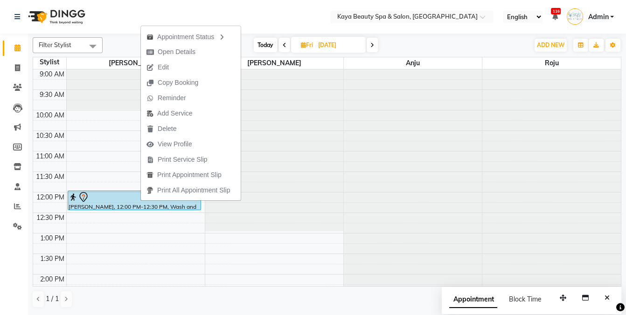
click at [164, 67] on span "Edit" at bounding box center [163, 68] width 11 height 10
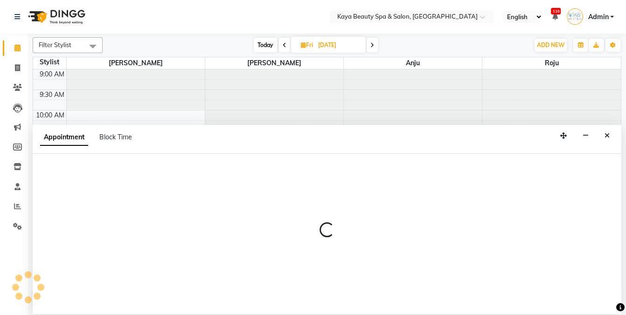
select select "tentative"
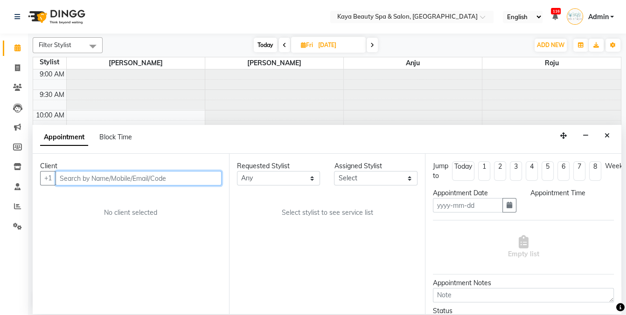
type input "[DATE]"
select select "720"
select select "19099"
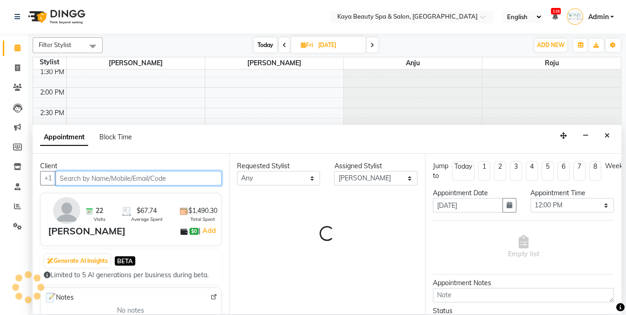
select select "2032"
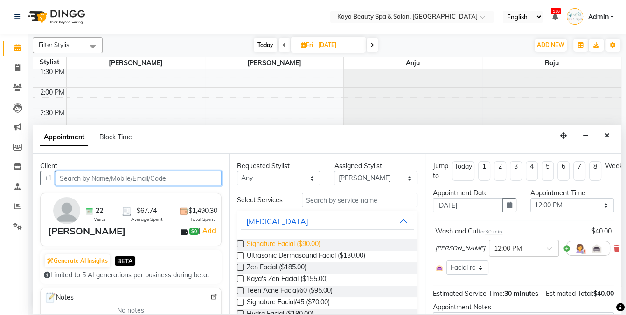
scroll to position [8, 0]
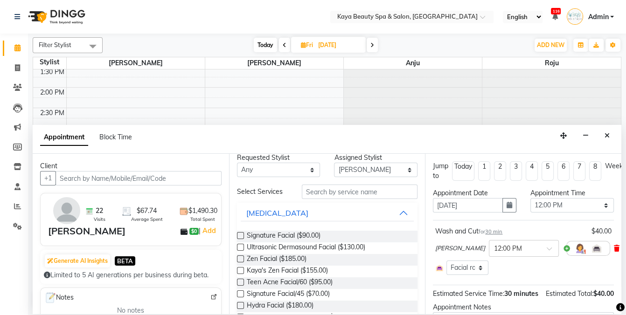
click at [614, 246] on icon at bounding box center [617, 248] width 6 height 7
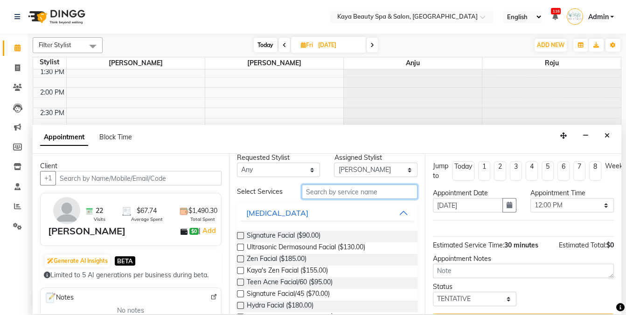
click at [371, 193] on input "text" at bounding box center [360, 192] width 116 height 14
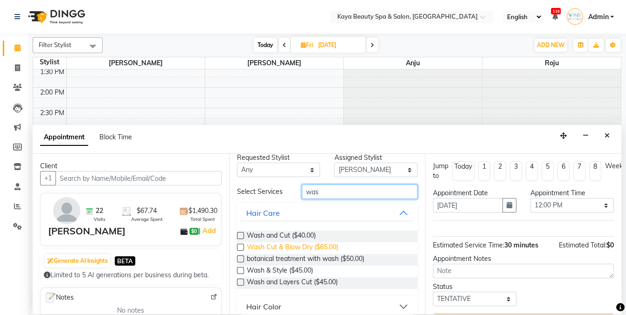
type input "was"
click at [334, 247] on span "Wash Cut & Blow Dry ($65.00)" at bounding box center [292, 249] width 91 height 12
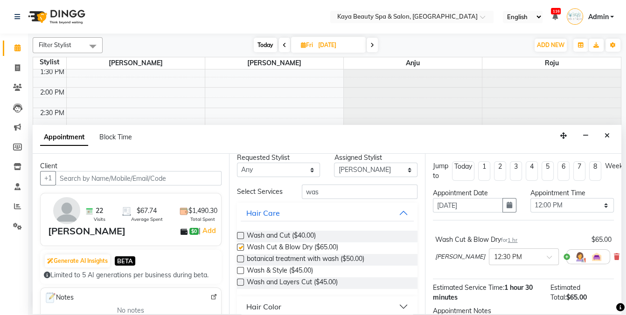
checkbox input "false"
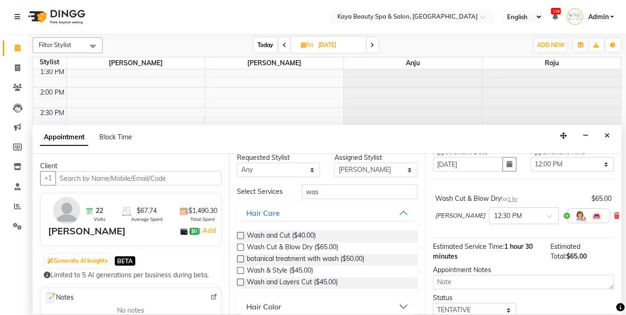
scroll to position [35, 0]
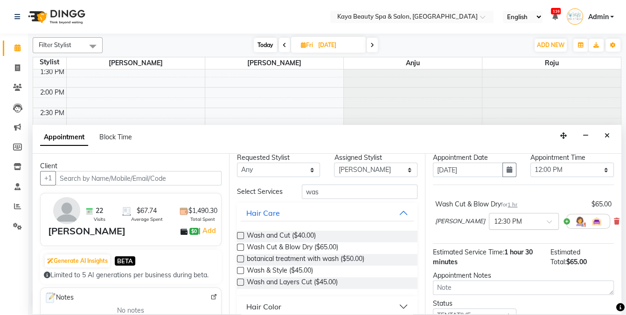
click at [547, 220] on span at bounding box center [553, 225] width 12 height 10
click at [605, 134] on icon "Close" at bounding box center [607, 136] width 5 height 7
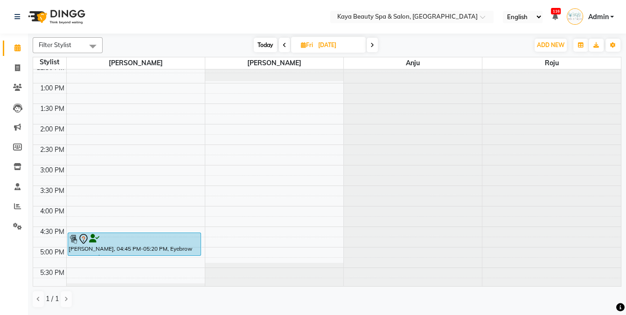
scroll to position [0, 0]
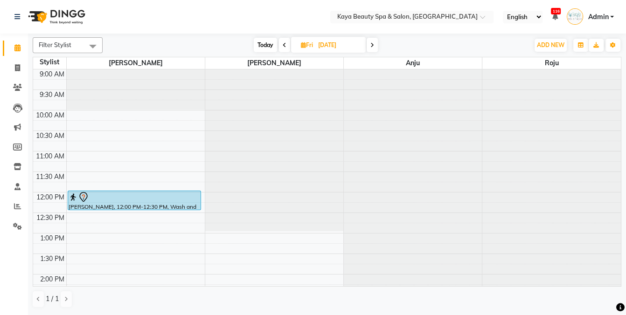
click at [89, 201] on div at bounding box center [135, 197] width 132 height 11
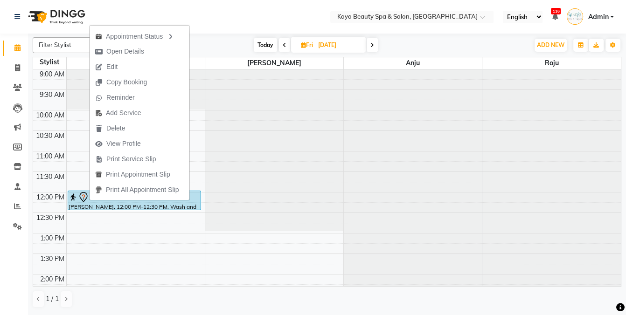
click at [119, 64] on span "Edit" at bounding box center [107, 66] width 34 height 15
select select "tentative"
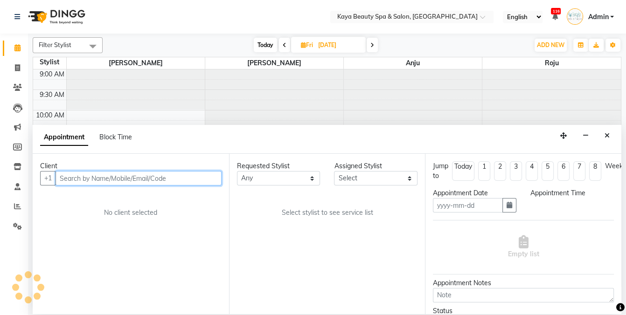
type input "[DATE]"
select select "720"
select select "19099"
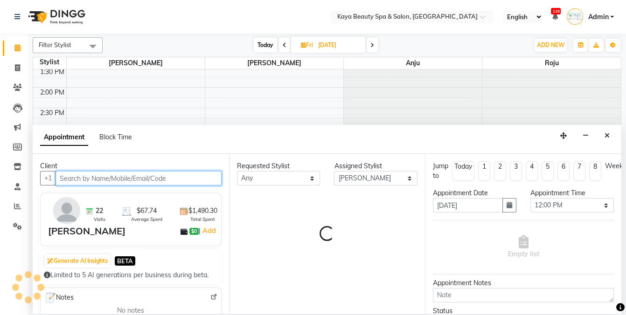
select select "2032"
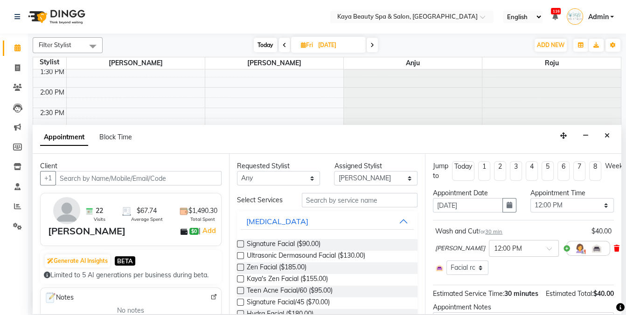
click at [614, 248] on icon at bounding box center [617, 248] width 6 height 7
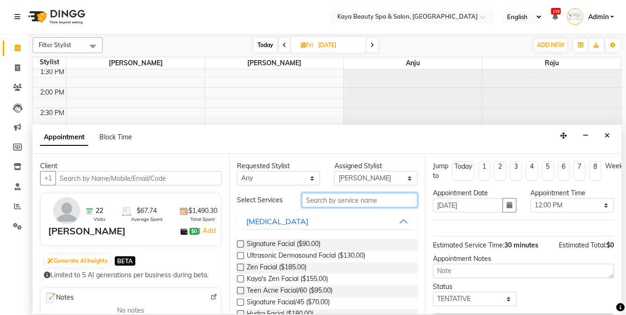
click at [373, 201] on input "text" at bounding box center [360, 200] width 116 height 14
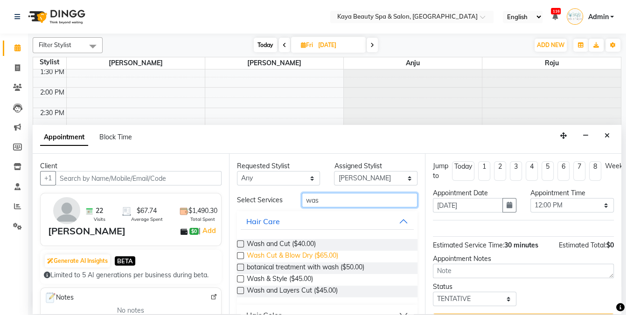
type input "was"
click at [326, 254] on span "Wash Cut & Blow Dry ($65.00)" at bounding box center [292, 257] width 91 height 12
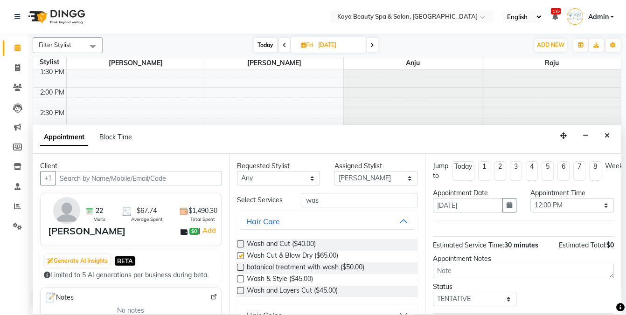
checkbox input "false"
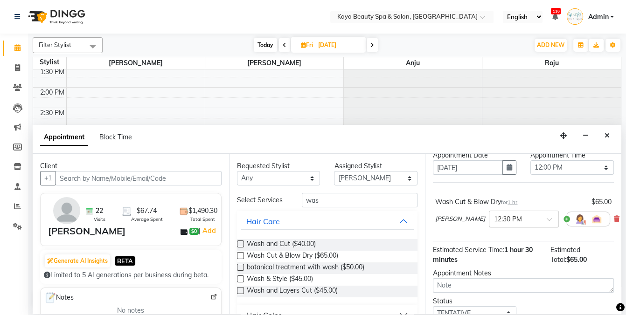
scroll to position [30, 0]
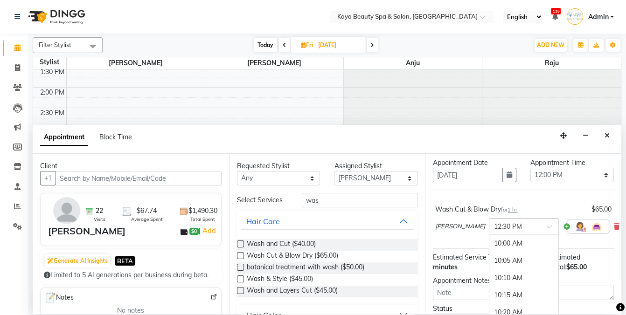
click at [530, 226] on div at bounding box center [524, 226] width 69 height 10
click at [499, 257] on div "12:00 PM" at bounding box center [524, 257] width 69 height 17
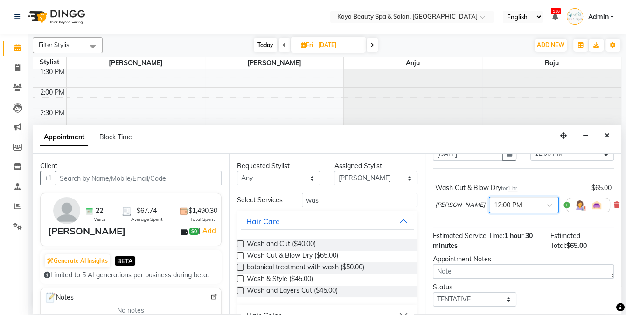
scroll to position [76, 0]
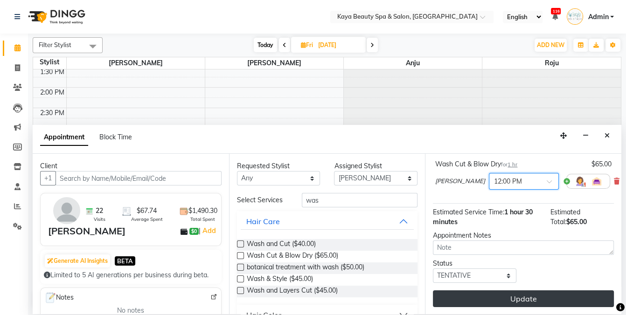
click at [543, 298] on button "Update" at bounding box center [523, 299] width 181 height 17
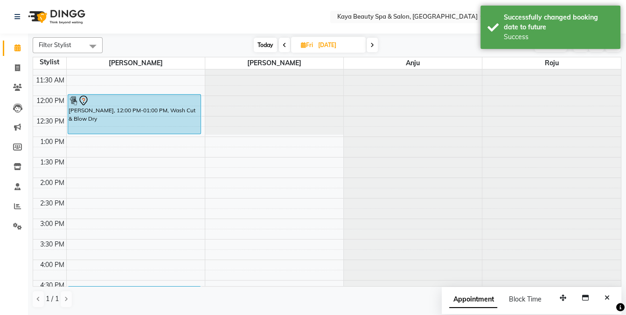
scroll to position [64, 0]
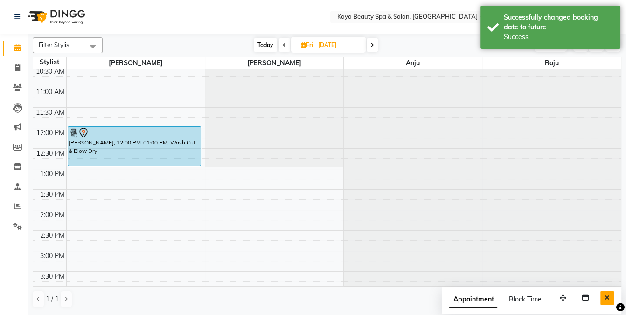
click at [609, 295] on icon "Close" at bounding box center [607, 298] width 5 height 7
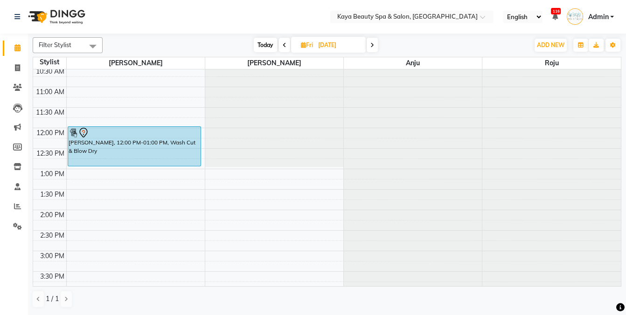
click at [258, 42] on span "Today" at bounding box center [265, 45] width 23 height 14
type input "[DATE]"
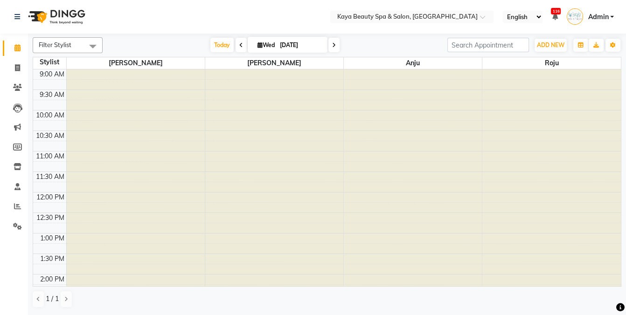
scroll to position [187, 0]
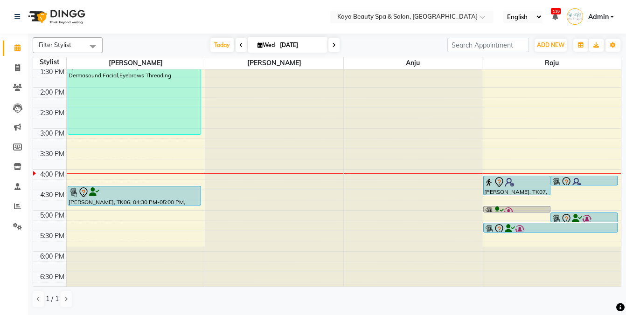
click at [567, 215] on icon at bounding box center [566, 219] width 11 height 11
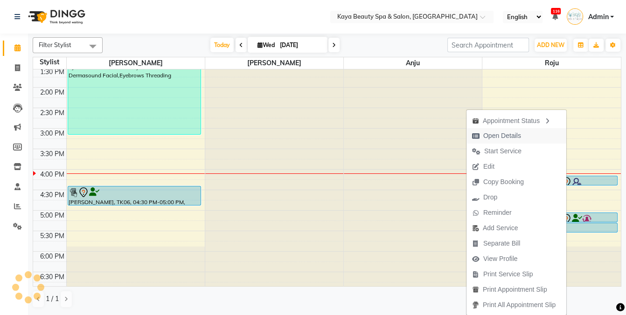
click at [499, 136] on span "Open Details" at bounding box center [502, 136] width 38 height 10
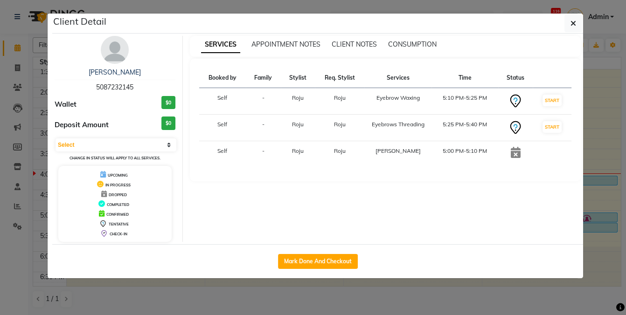
click at [526, 310] on ngb-modal-window "Client Detail [PERSON_NAME] 5087232145 Wallet $0 Deposit Amount $0 Select IN SE…" at bounding box center [313, 157] width 626 height 315
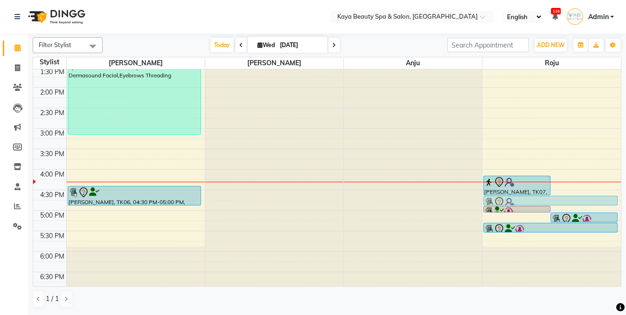
drag, startPoint x: 573, startPoint y: 179, endPoint x: 560, endPoint y: 197, distance: 21.8
click at [560, 197] on div "[PERSON_NAME], TK07, 04:15 PM-04:45 PM, [PERSON_NAME] application [PERSON_NAME]…" at bounding box center [552, 87] width 139 height 410
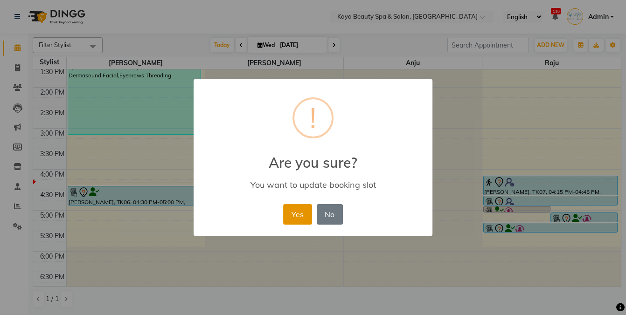
click at [305, 215] on button "Yes" at bounding box center [297, 214] width 28 height 21
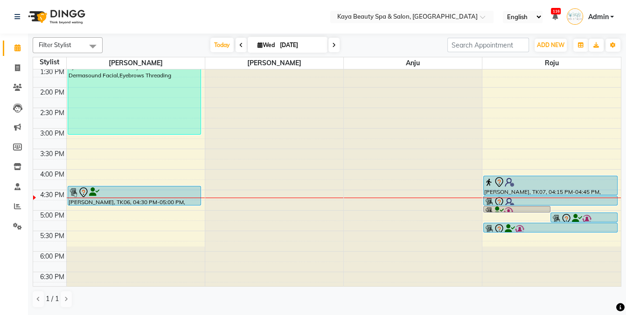
click at [166, 192] on div at bounding box center [135, 192] width 132 height 11
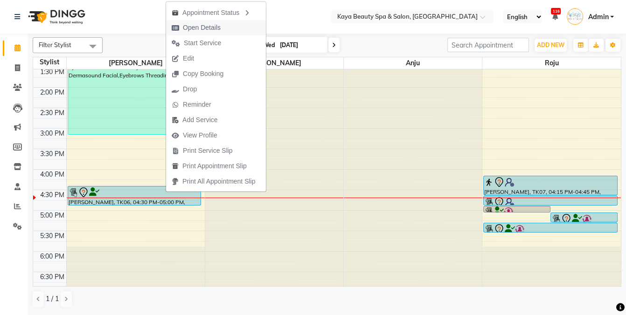
click at [204, 30] on span "Open Details" at bounding box center [202, 28] width 38 height 10
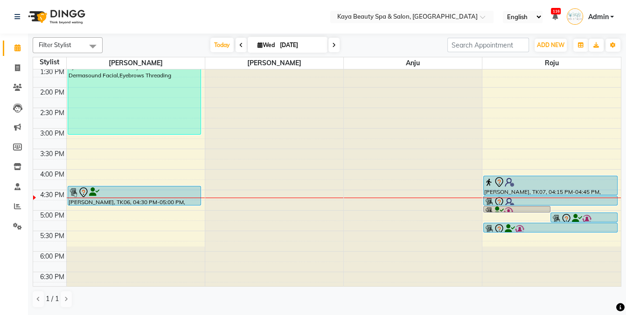
click at [144, 194] on div at bounding box center [135, 192] width 132 height 11
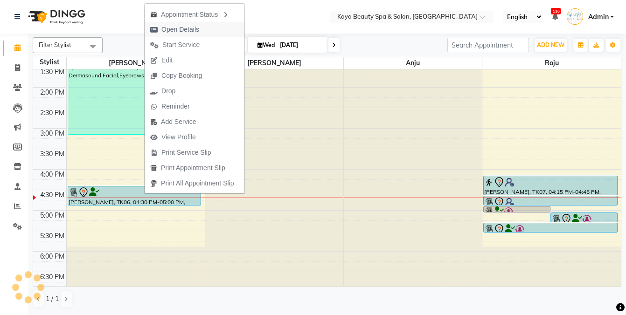
click at [170, 29] on span "Open Details" at bounding box center [180, 30] width 38 height 10
select select "7"
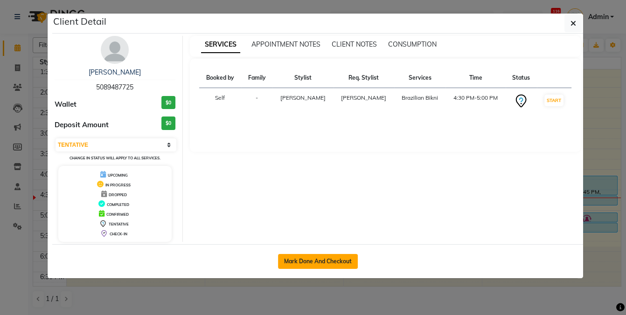
click at [301, 260] on button "Mark Done And Checkout" at bounding box center [318, 261] width 80 height 15
select select "service"
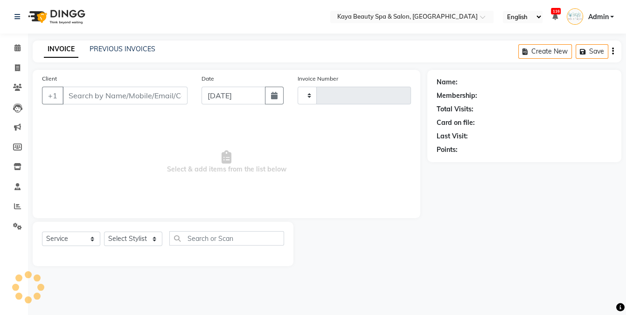
type input "0989"
select select "3896"
select select "19099"
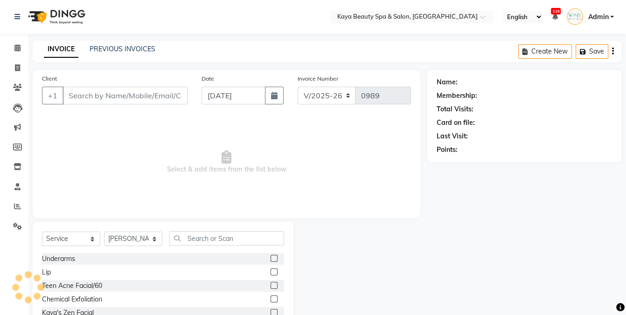
type input "5089487725"
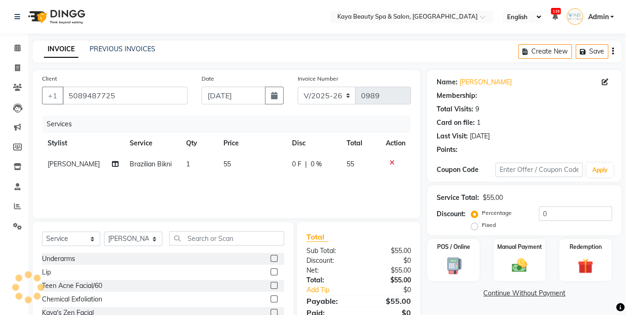
scroll to position [36, 0]
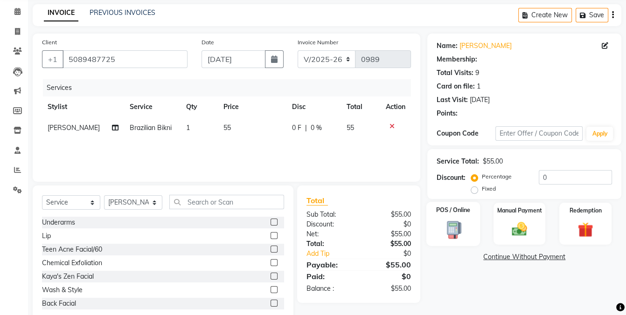
drag, startPoint x: 441, startPoint y: 237, endPoint x: 465, endPoint y: 236, distance: 23.8
click at [441, 237] on img at bounding box center [454, 229] width 26 height 19
select select "9"
select select "1: Object"
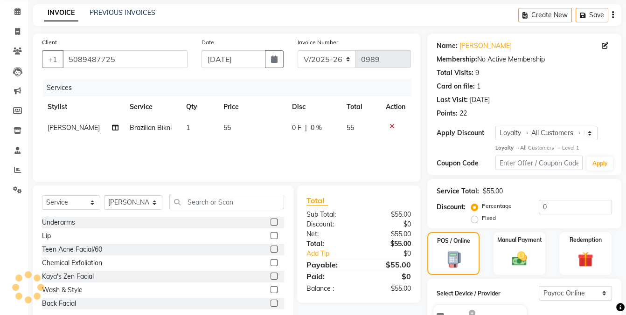
scroll to position [133, 0]
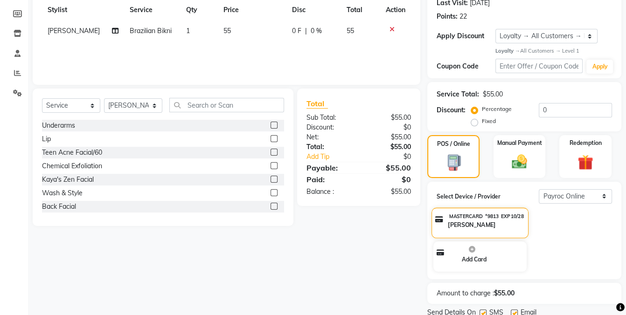
click at [512, 225] on div "[PERSON_NAME]" at bounding box center [486, 225] width 77 height 9
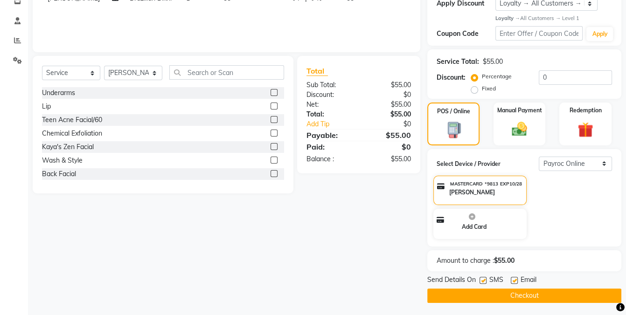
click at [483, 278] on label at bounding box center [483, 280] width 7 height 7
click at [483, 278] on input "checkbox" at bounding box center [483, 281] width 6 height 6
checkbox input "false"
click at [507, 293] on button "Checkout" at bounding box center [524, 296] width 194 height 14
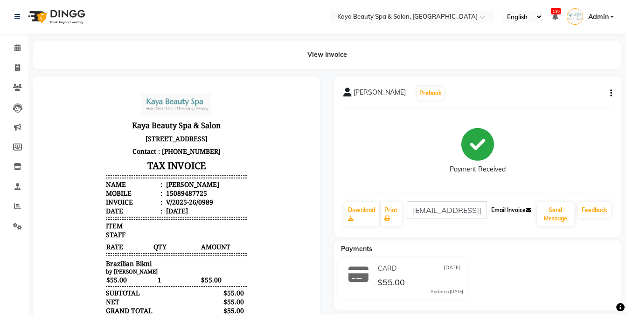
click at [505, 209] on button "Email Invoice" at bounding box center [512, 211] width 48 height 16
click at [18, 49] on icon at bounding box center [17, 47] width 6 height 7
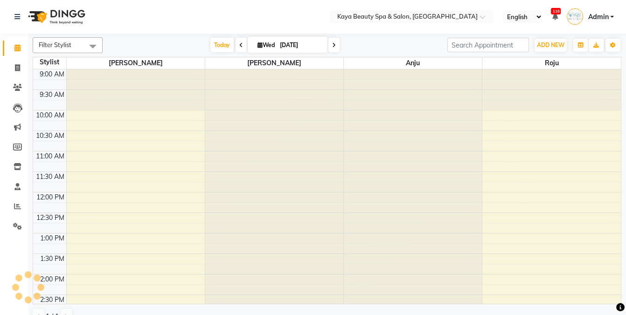
scroll to position [169, 0]
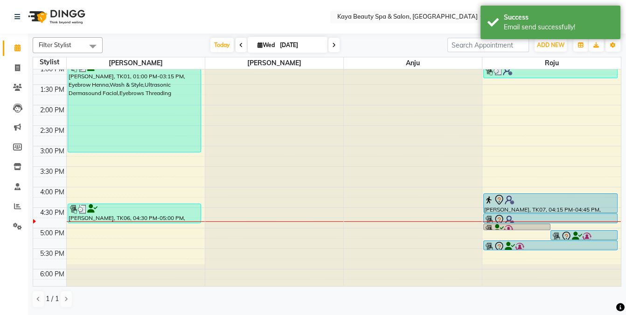
click at [558, 202] on div at bounding box center [550, 200] width 132 height 11
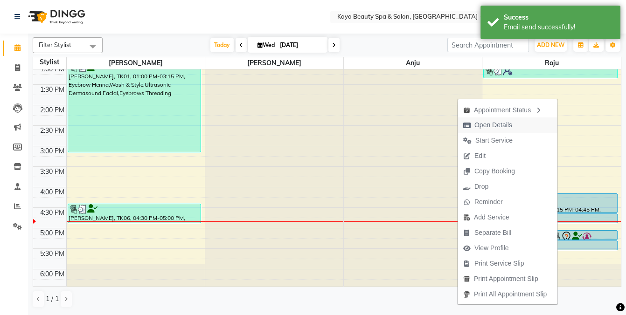
click at [497, 127] on span "Open Details" at bounding box center [494, 125] width 38 height 10
select select "7"
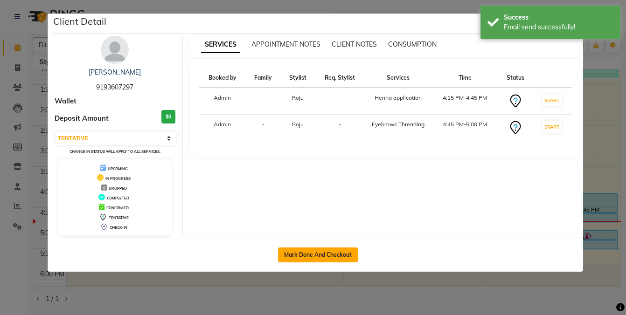
click at [345, 254] on button "Mark Done And Checkout" at bounding box center [318, 255] width 80 height 15
select select "service"
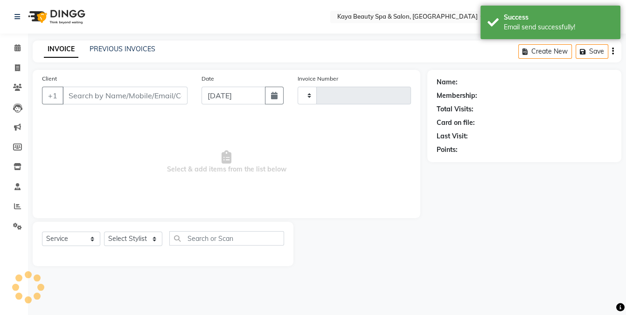
type input "0990"
select select "3896"
select select "19099"
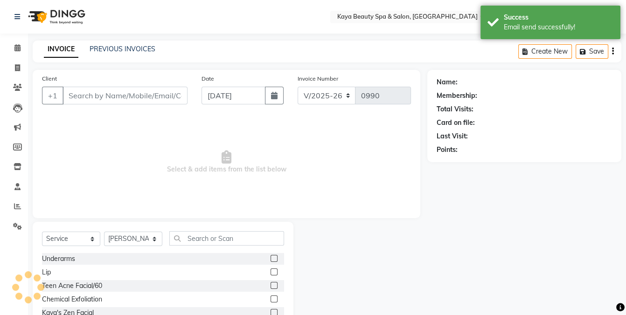
type input "9193607297"
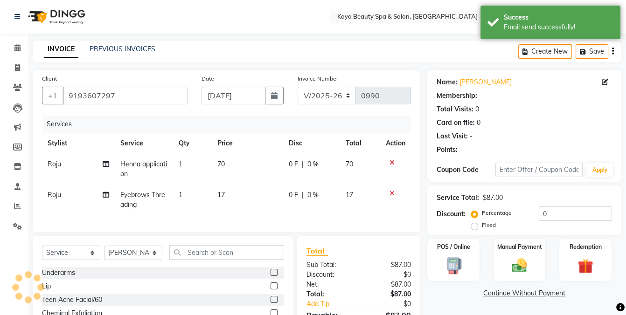
select select "1: Object"
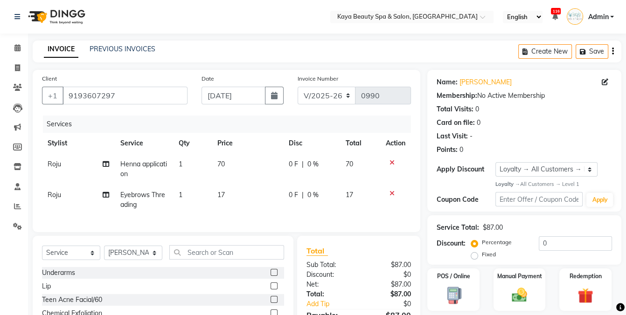
click at [297, 168] on span "0 F" at bounding box center [293, 165] width 9 height 10
select select "80730"
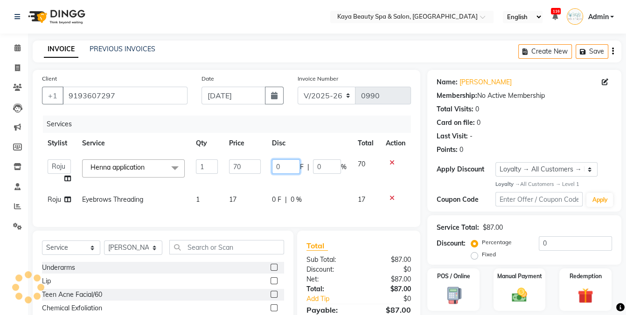
drag, startPoint x: 286, startPoint y: 168, endPoint x: 254, endPoint y: 176, distance: 32.6
click at [254, 176] on tr "[PERSON_NAME] Anju [PERSON_NAME] Roju Henna application x Appointment Cancellat…" at bounding box center [226, 171] width 369 height 35
type input "10"
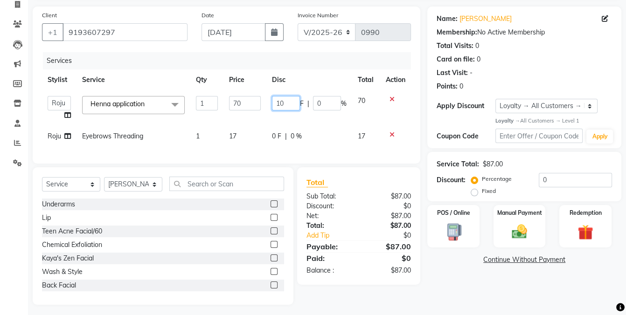
scroll to position [67, 0]
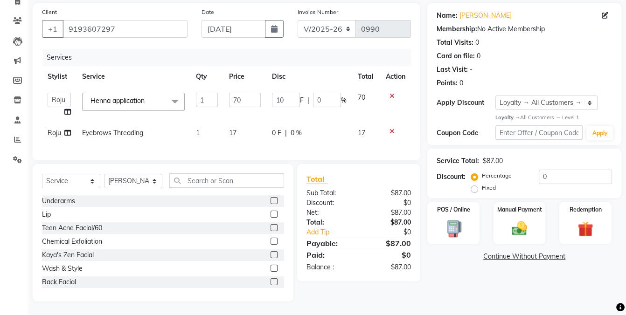
click at [474, 293] on div "Name: [PERSON_NAME] Membership: No Active Membership Total Visits: 0 Card on fi…" at bounding box center [527, 152] width 201 height 299
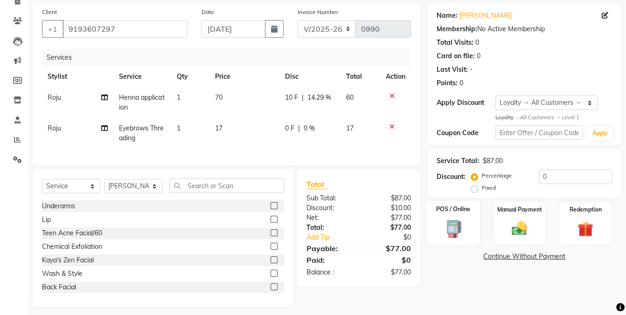
click at [451, 233] on img at bounding box center [454, 229] width 26 height 19
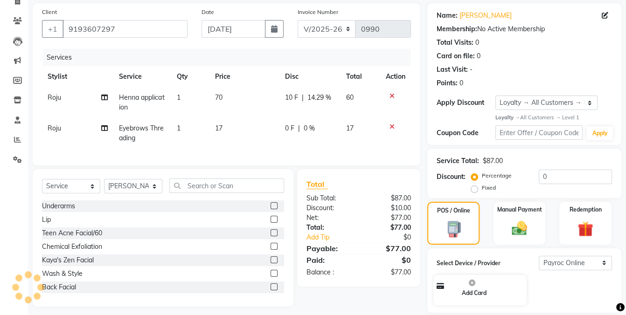
scroll to position [121, 0]
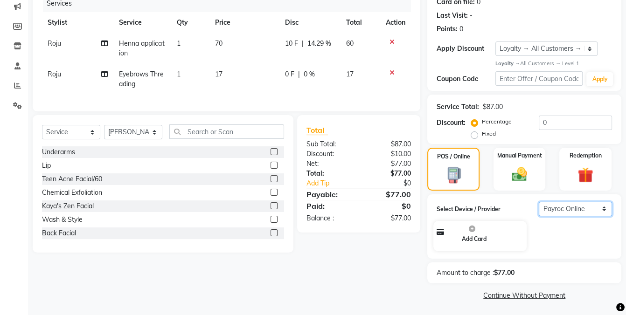
click at [568, 212] on select "Select Payroc Online Clover Mini New" at bounding box center [575, 209] width 73 height 14
select select "38"
click at [539, 217] on select "Select Payroc Online Clover Mini New" at bounding box center [575, 209] width 73 height 14
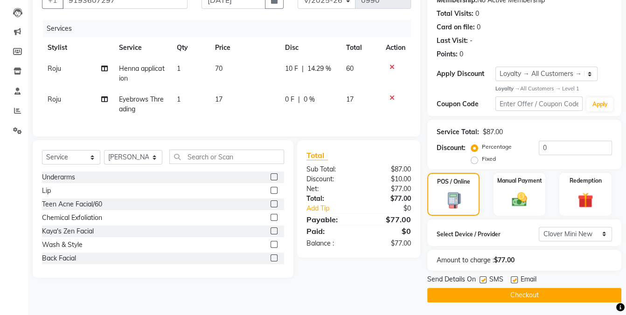
click at [483, 280] on label at bounding box center [483, 280] width 7 height 7
click at [483, 280] on input "checkbox" at bounding box center [483, 281] width 6 height 6
checkbox input "false"
click at [486, 294] on button "Checkout" at bounding box center [524, 295] width 194 height 14
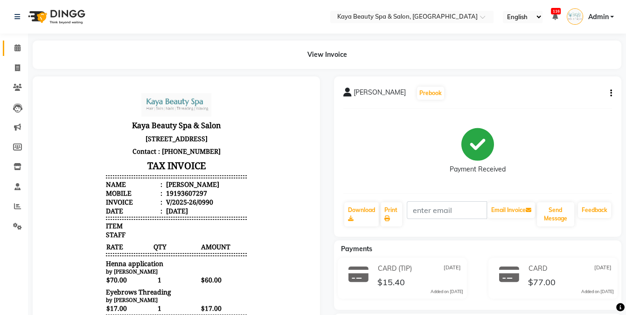
click at [18, 54] on link "Calendar" at bounding box center [14, 48] width 22 height 15
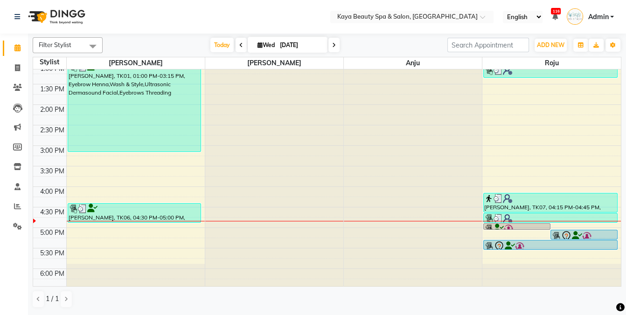
scroll to position [187, 0]
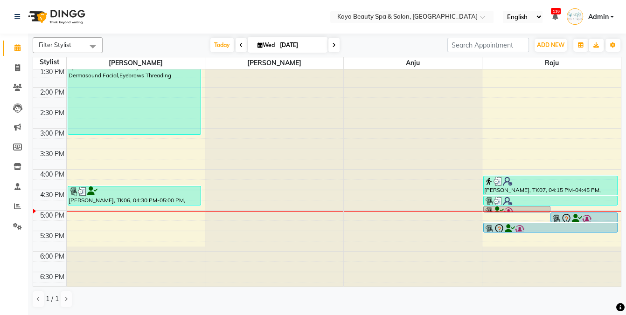
click at [582, 217] on img at bounding box center [586, 219] width 9 height 9
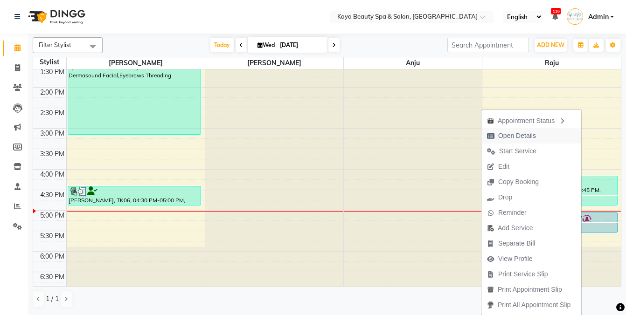
click at [515, 136] on span "Open Details" at bounding box center [517, 136] width 38 height 10
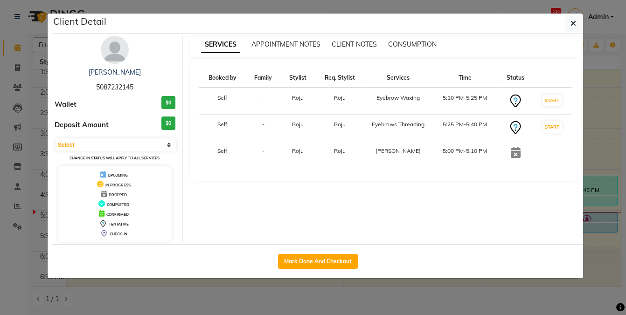
click at [614, 111] on ngb-modal-window "Client Detail [PERSON_NAME] 5087232145 Wallet $0 Deposit Amount $0 Select IN SE…" at bounding box center [313, 157] width 626 height 315
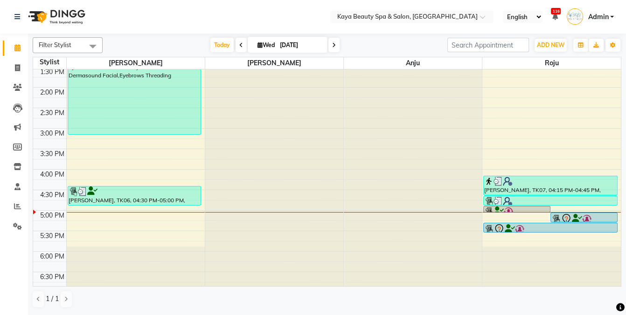
click at [584, 218] on img at bounding box center [586, 219] width 9 height 9
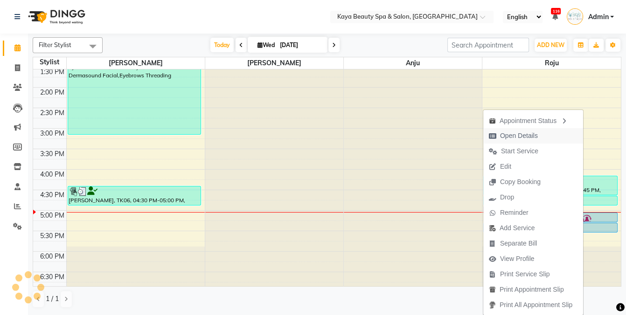
click at [513, 136] on span "Open Details" at bounding box center [519, 136] width 38 height 10
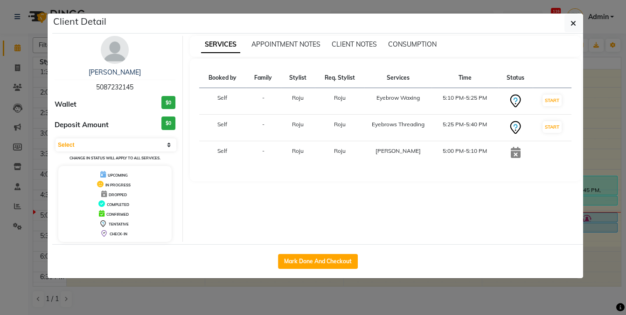
click at [602, 146] on ngb-modal-window "Client Detail [PERSON_NAME] 5087232145 Wallet $0 Deposit Amount $0 Select IN SE…" at bounding box center [313, 157] width 626 height 315
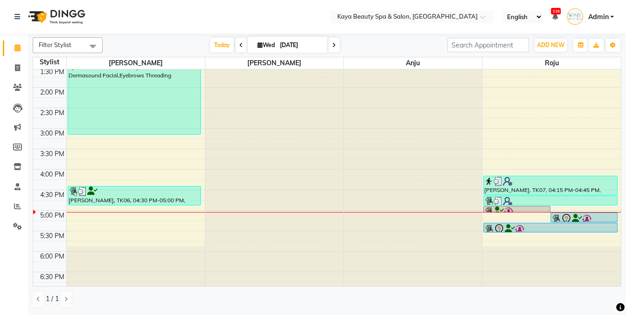
click at [590, 224] on div at bounding box center [550, 229] width 132 height 11
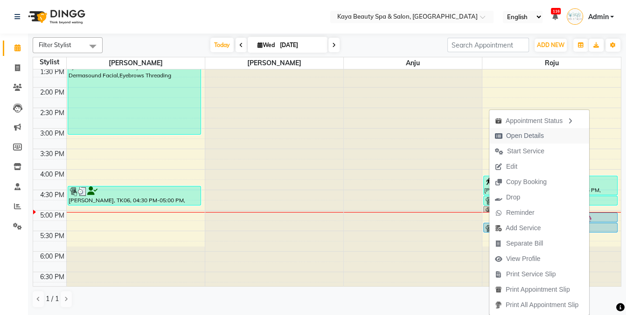
click at [529, 134] on span "Open Details" at bounding box center [525, 136] width 38 height 10
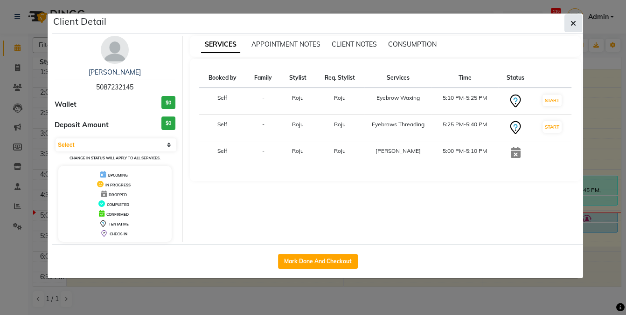
click at [574, 22] on icon "button" at bounding box center [574, 23] width 6 height 7
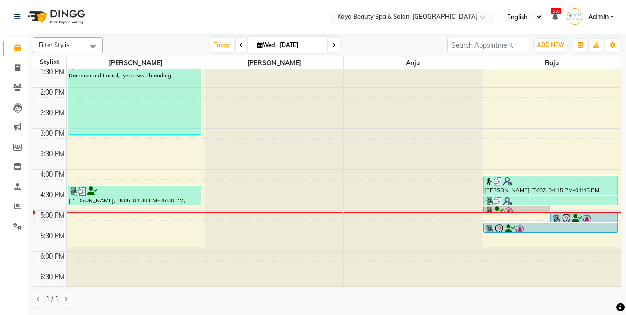
click at [585, 220] on div at bounding box center [584, 222] width 66 height 4
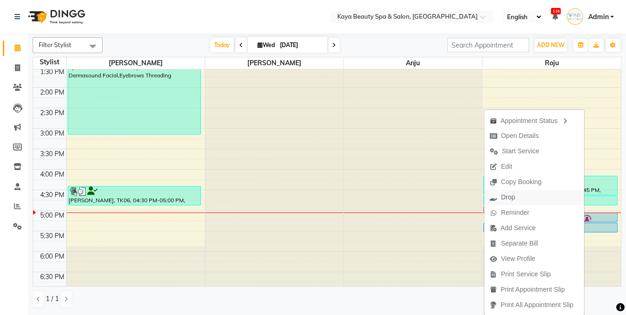
click at [506, 198] on span "Drop" at bounding box center [508, 198] width 14 height 10
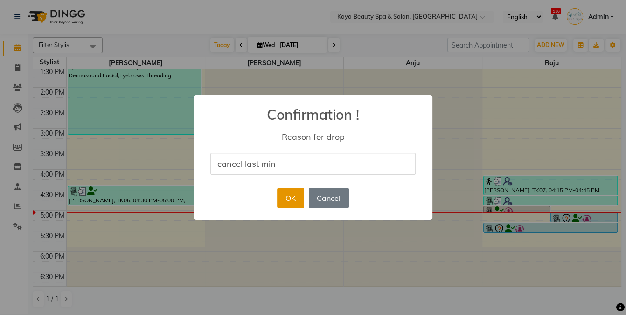
type input "cancel last min"
click at [286, 196] on button "OK" at bounding box center [290, 198] width 27 height 21
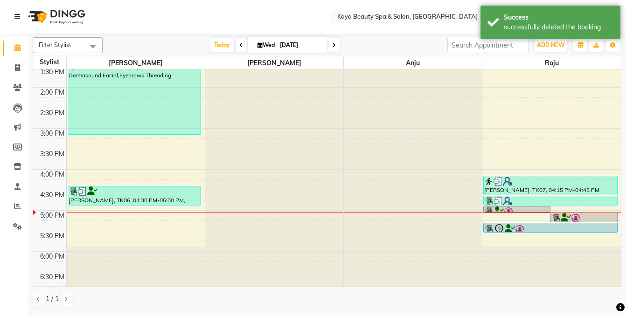
click at [596, 227] on div at bounding box center [550, 229] width 132 height 11
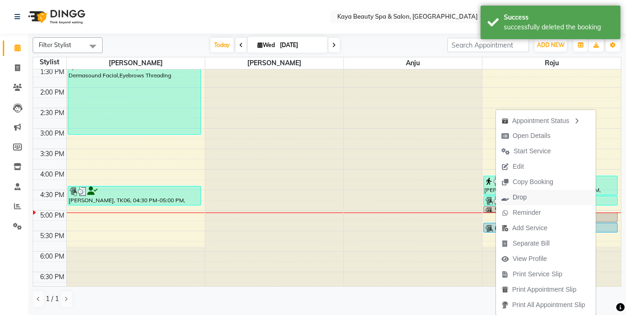
click at [521, 197] on span "Drop" at bounding box center [520, 198] width 14 height 10
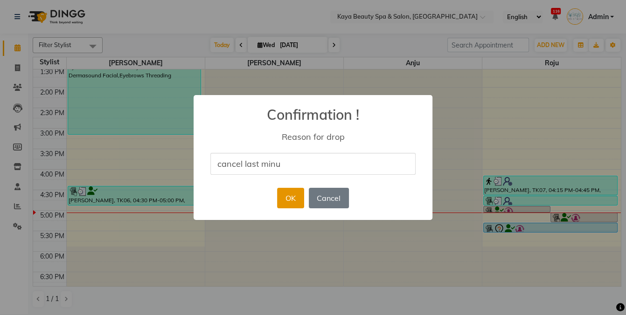
type input "cancel last minu"
click at [290, 201] on button "OK" at bounding box center [290, 198] width 27 height 21
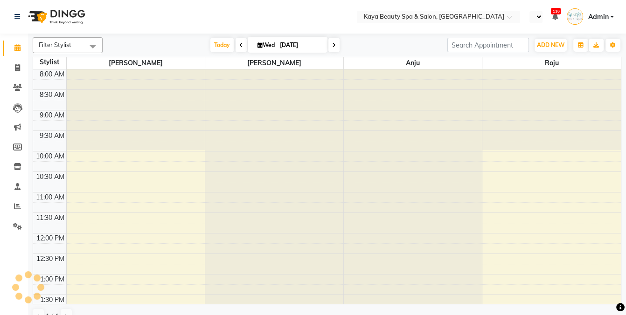
select select "en"
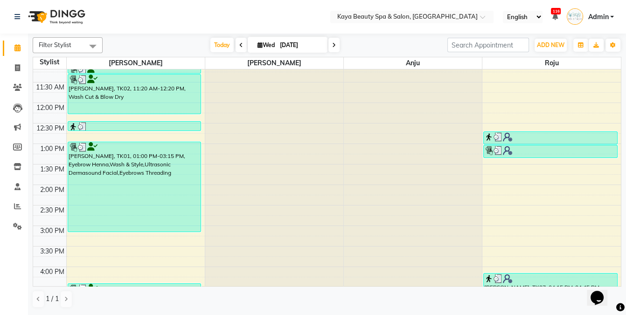
scroll to position [187, 0]
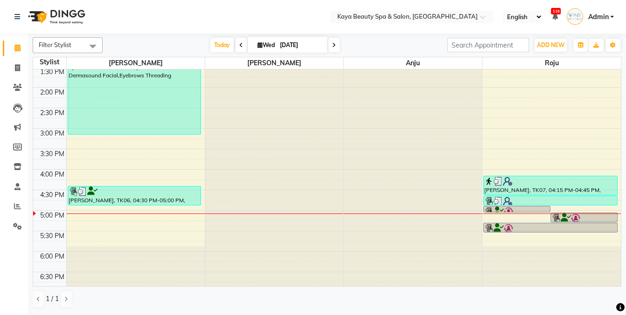
click at [101, 221] on div "9:00 AM 9:30 AM 10:00 AM 10:30 AM 11:00 AM 11:30 AM 12:00 PM 12:30 PM 1:00 PM 1…" at bounding box center [327, 87] width 588 height 410
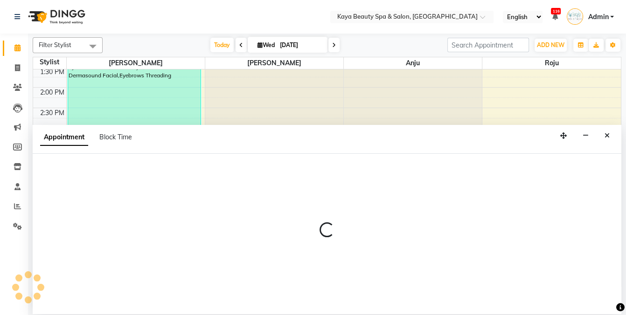
select select "19099"
select select "tentative"
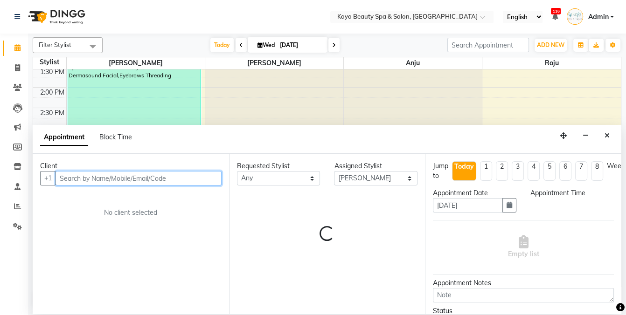
select select "1035"
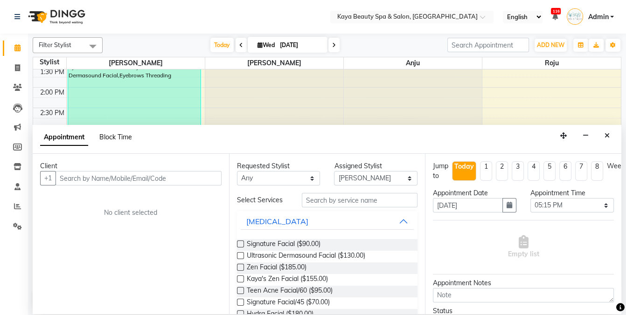
click at [112, 139] on span "Block Time" at bounding box center [115, 137] width 33 height 8
select select "19099"
select select "1035"
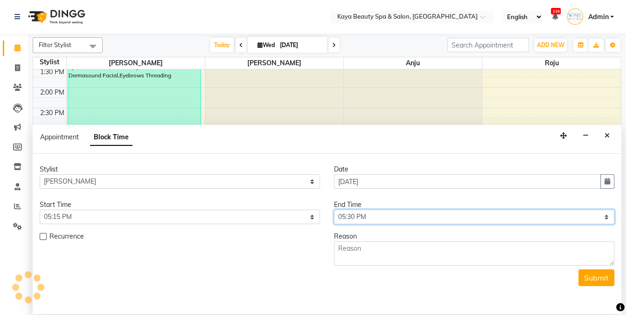
click at [364, 218] on select "Select 10:00 AM 10:05 AM 10:10 AM 10:15 AM 10:20 AM 10:25 AM 10:30 AM 10:35 AM …" at bounding box center [474, 217] width 280 height 14
select select "1080"
click at [334, 210] on select "Select 10:00 AM 10:05 AM 10:10 AM 10:15 AM 10:20 AM 10:25 AM 10:30 AM 10:35 AM …" at bounding box center [474, 217] width 280 height 14
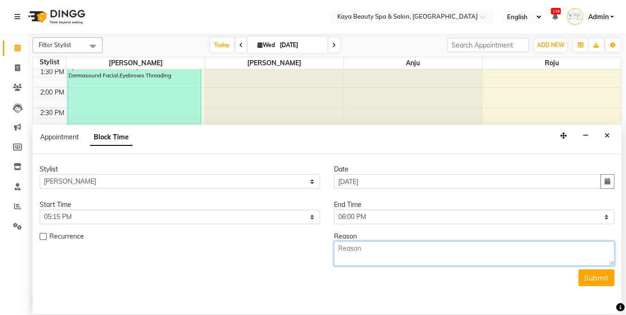
click at [356, 257] on textarea at bounding box center [474, 254] width 280 height 24
type textarea "00"
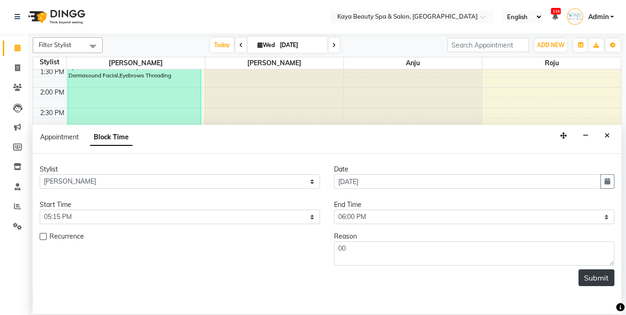
click at [596, 279] on button "Submit" at bounding box center [597, 278] width 36 height 17
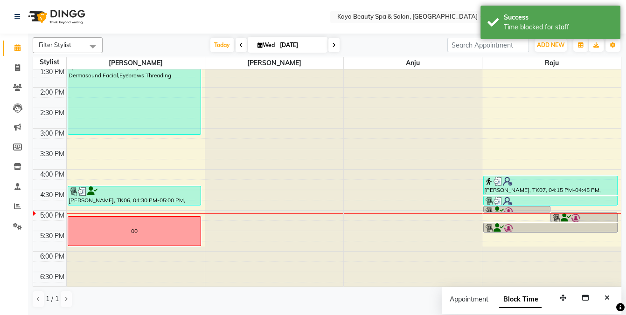
click at [511, 223] on link "[PERSON_NAME], TK03, 05:25 PM-05:40 PM, Eyebrows Threading" at bounding box center [550, 228] width 134 height 10
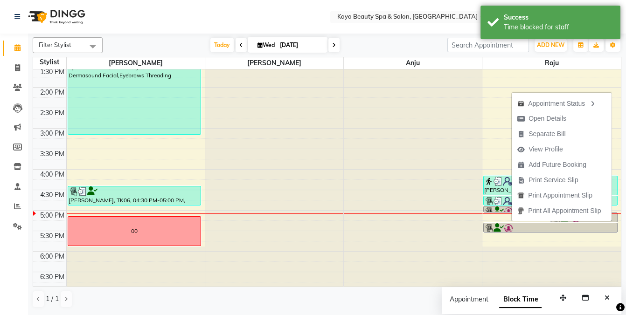
click at [227, 15] on nav "Select Location × Kaya Beauty Spa & Salon, Somerville English ENGLISH Español ا…" at bounding box center [313, 17] width 626 height 34
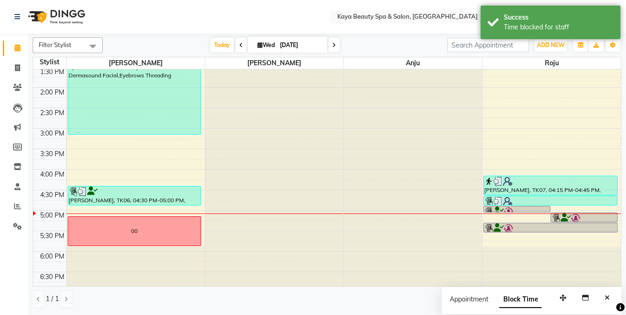
click at [507, 217] on div "9:00 AM 9:30 AM 10:00 AM 10:30 AM 11:00 AM 11:30 AM 12:00 PM 12:30 PM 1:00 PM 1…" at bounding box center [327, 87] width 588 height 410
select select "80730"
select select "tentative"
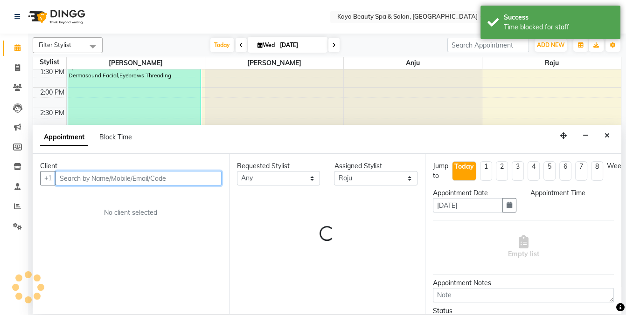
select select "1035"
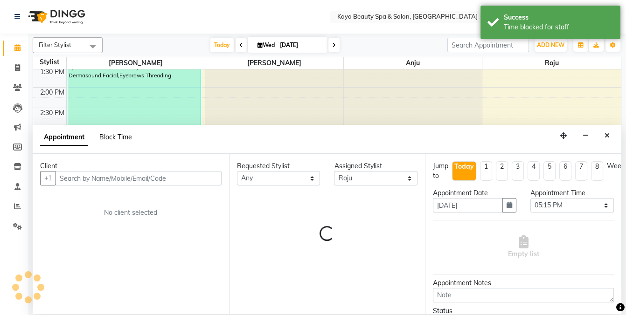
click at [117, 140] on span "Block Time" at bounding box center [115, 137] width 33 height 8
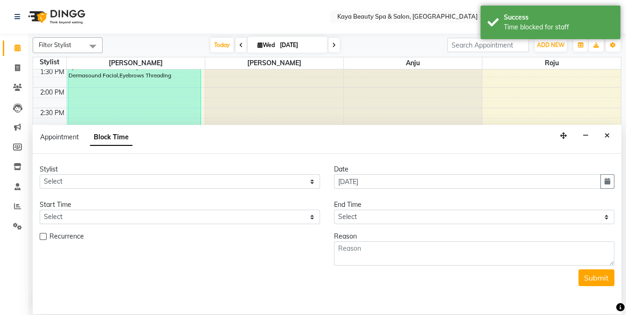
click at [601, 134] on div "Appointment Block Time" at bounding box center [327, 139] width 589 height 29
click at [602, 133] on button "Close" at bounding box center [608, 136] width 14 height 14
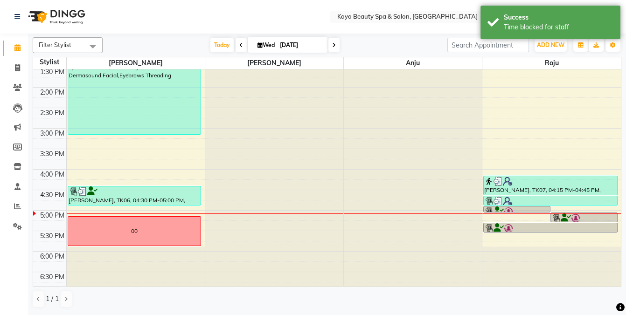
click at [507, 220] on div "9:00 AM 9:30 AM 10:00 AM 10:30 AM 11:00 AM 11:30 AM 12:00 PM 12:30 PM 1:00 PM 1…" at bounding box center [327, 87] width 588 height 410
select select "80730"
select select "tentative"
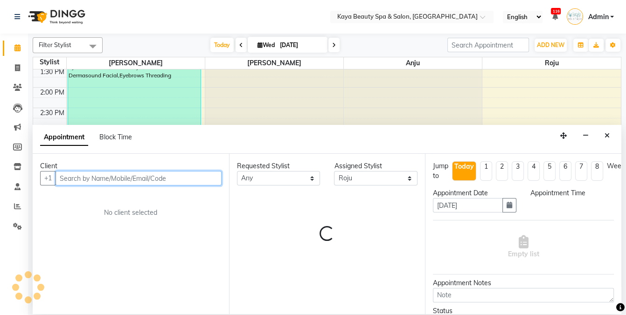
select select "1035"
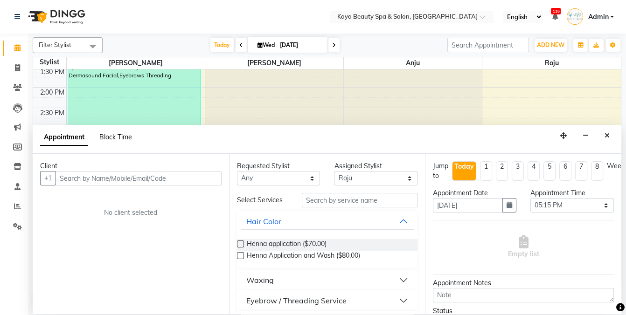
click at [118, 137] on span "Block Time" at bounding box center [115, 137] width 33 height 8
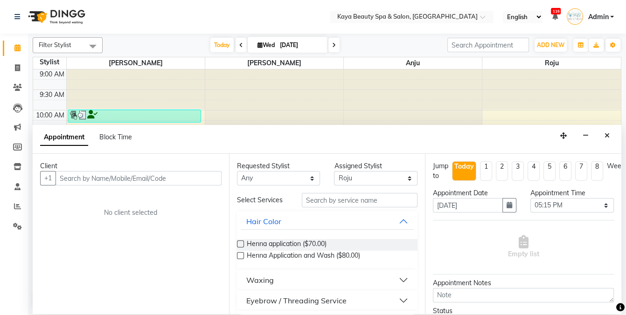
select select "80730"
select select "1035"
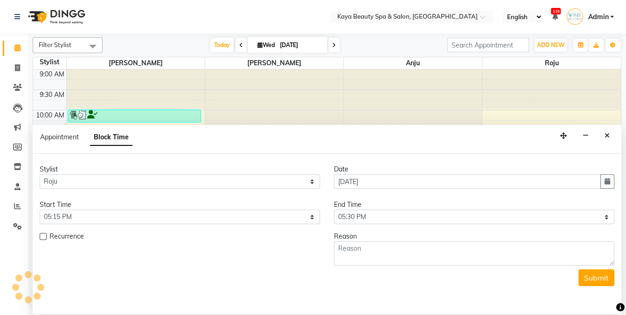
scroll to position [187, 0]
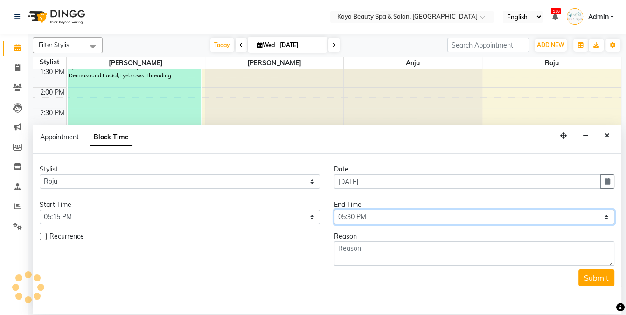
click at [374, 213] on select "Select 10:00 AM 10:05 AM 10:10 AM 10:15 AM 10:20 AM 10:25 AM 10:30 AM 10:35 AM …" at bounding box center [474, 217] width 280 height 14
select select "1080"
click at [334, 210] on select "Select 10:00 AM 10:05 AM 10:10 AM 10:15 AM 10:20 AM 10:25 AM 10:30 AM 10:35 AM …" at bounding box center [474, 217] width 280 height 14
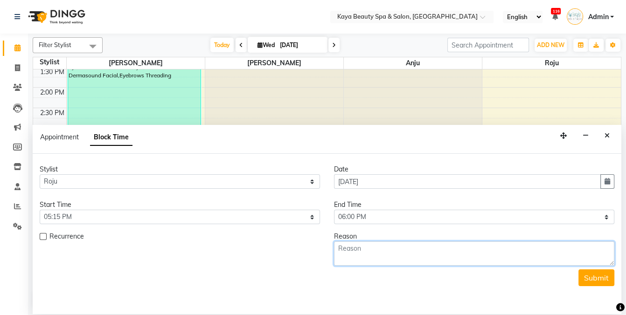
click at [440, 251] on textarea at bounding box center [474, 254] width 280 height 24
type textarea "00"
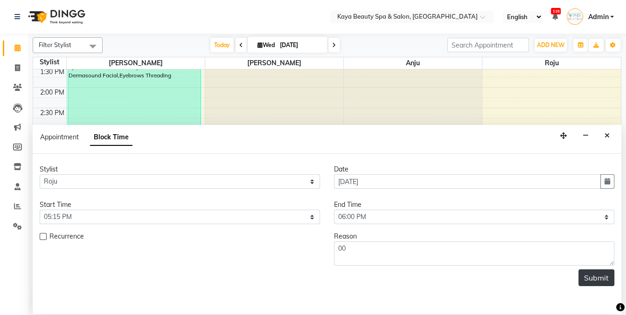
click at [610, 284] on button "Submit" at bounding box center [597, 278] width 36 height 17
